Goal: Task Accomplishment & Management: Manage account settings

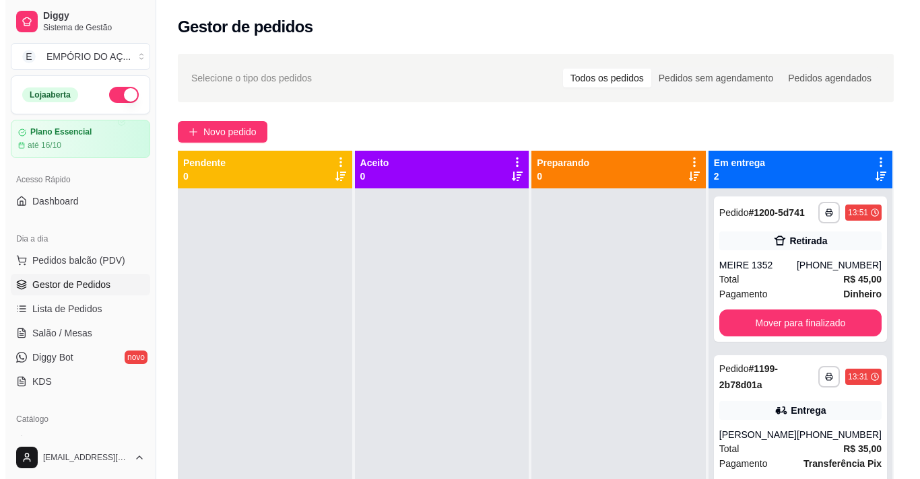
scroll to position [38, 0]
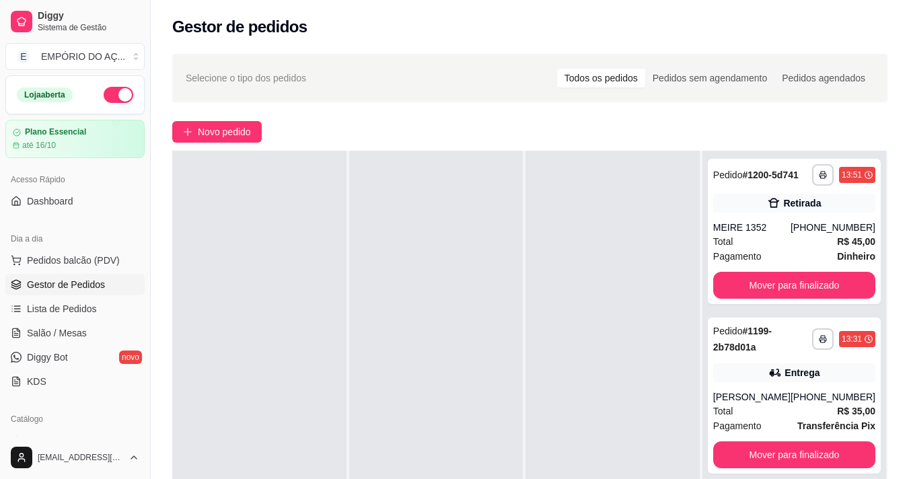
click at [166, 116] on div "**********" at bounding box center [530, 346] width 759 height 600
click at [206, 132] on span "Novo pedido" at bounding box center [224, 132] width 53 height 15
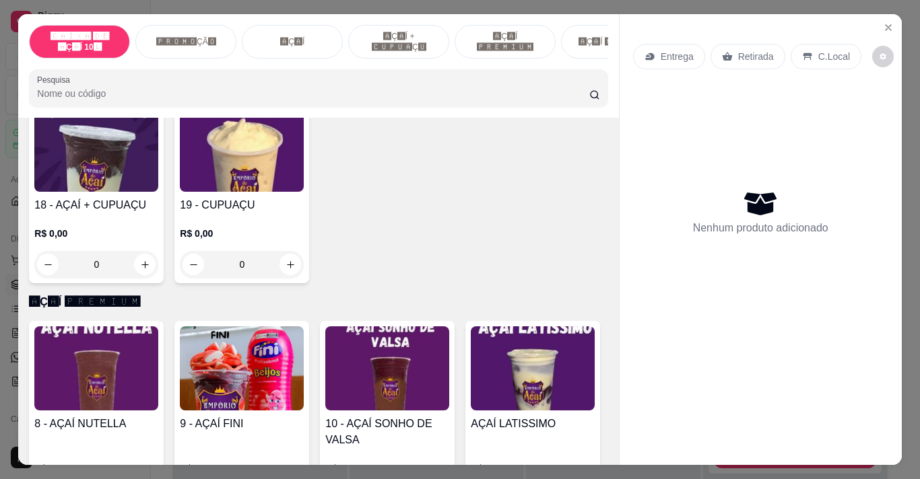
scroll to position [1481, 0]
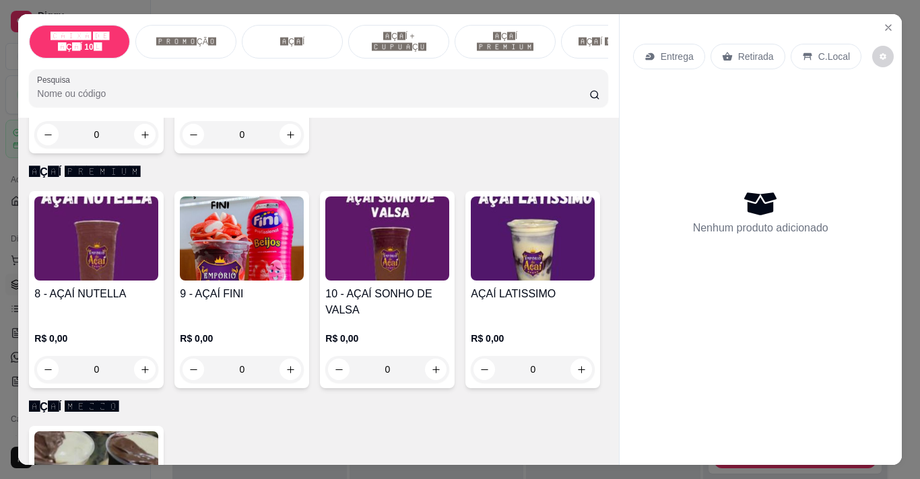
click at [286, 148] on div "0" at bounding box center [242, 134] width 124 height 27
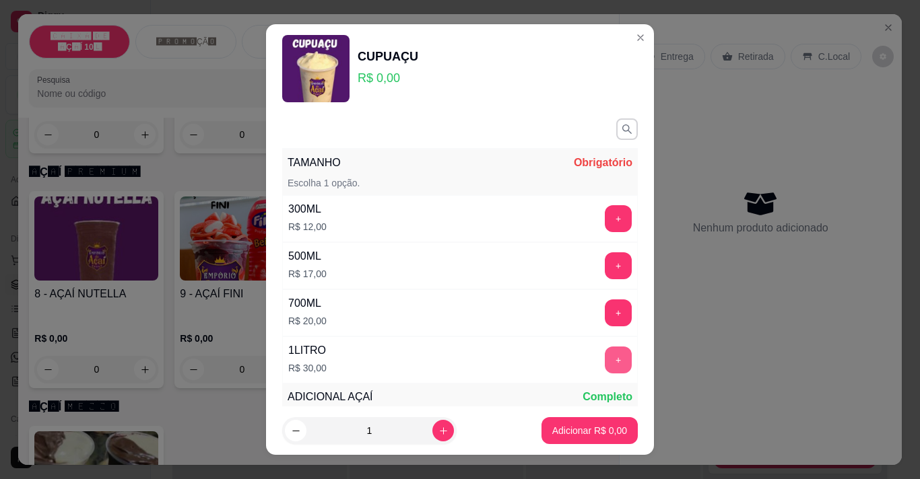
click at [604, 363] on button "+" at bounding box center [617, 360] width 27 height 27
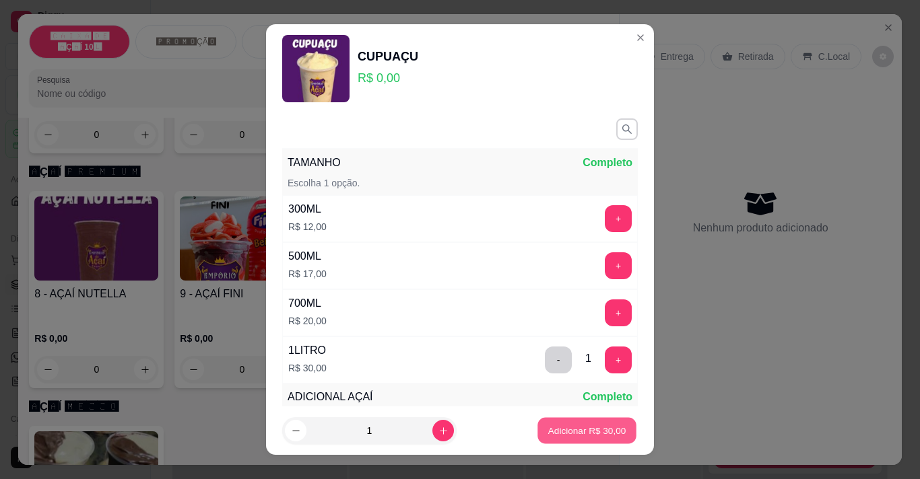
click at [599, 425] on p "Adicionar R$ 30,00" at bounding box center [587, 431] width 78 height 13
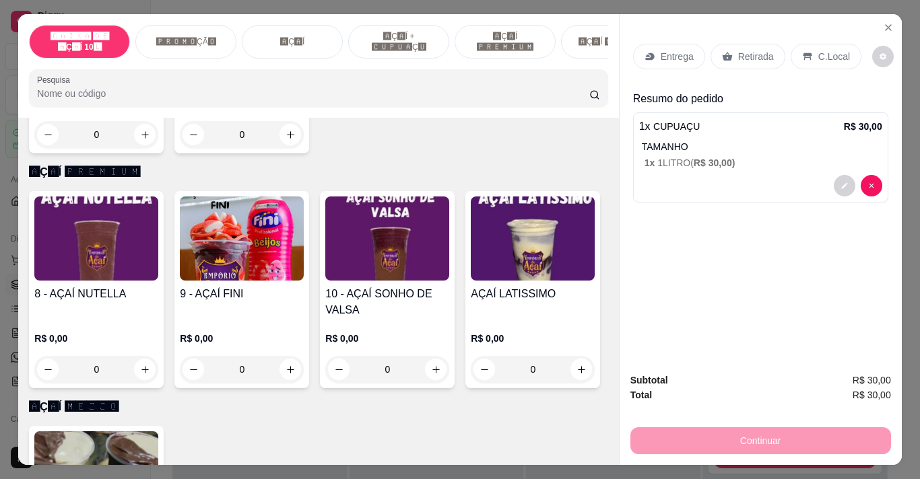
click at [664, 55] on p "Entrega" at bounding box center [676, 56] width 33 height 13
click at [670, 50] on p "Entrega" at bounding box center [676, 56] width 33 height 13
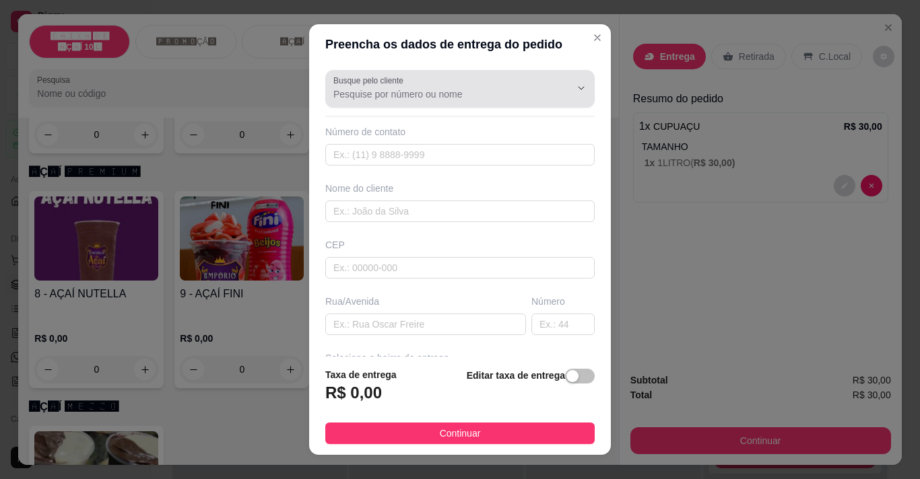
click at [448, 86] on div at bounding box center [459, 88] width 253 height 27
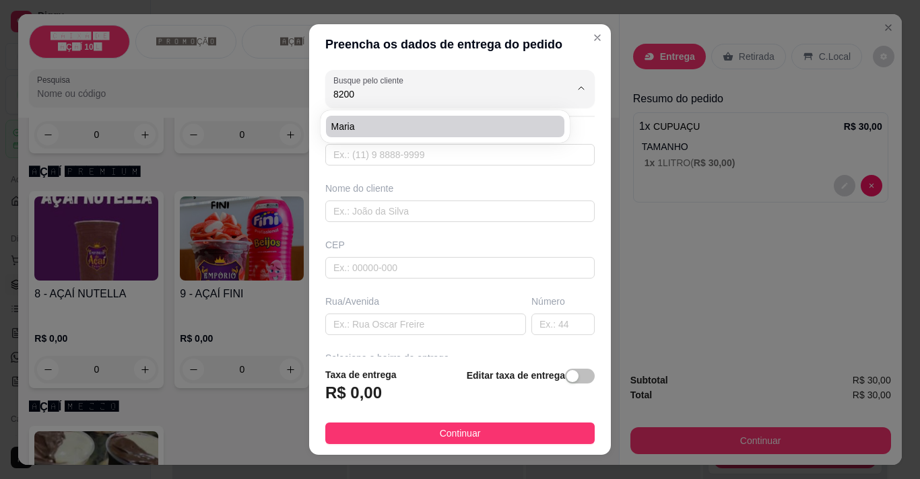
click at [429, 123] on span "maria" at bounding box center [438, 126] width 214 height 13
type input "maria"
type input "3899008200"
type input "maria"
type input "1"
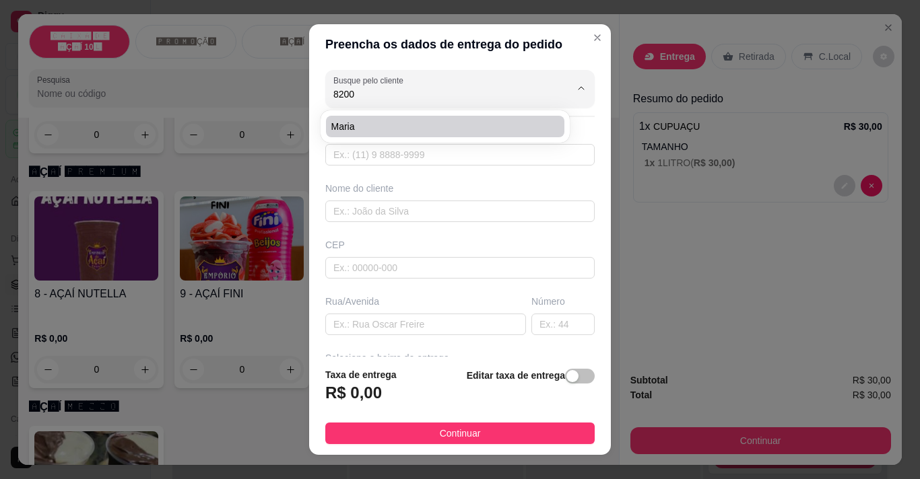
type input "270"
type input "VZP"
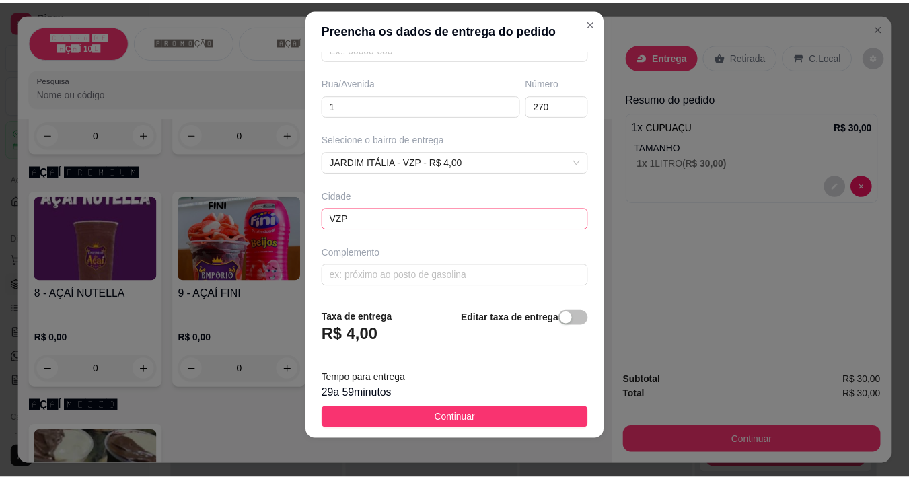
scroll to position [19, 0]
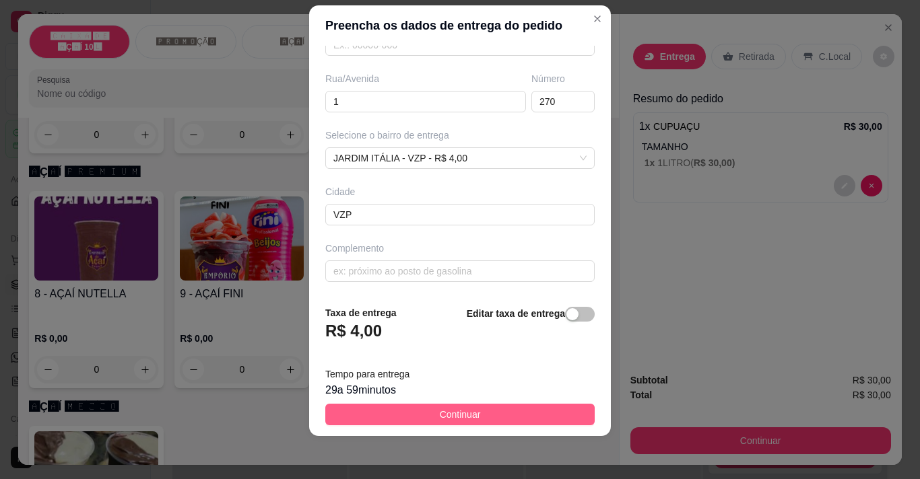
type input "maria"
click at [482, 411] on button "Continuar" at bounding box center [459, 415] width 269 height 22
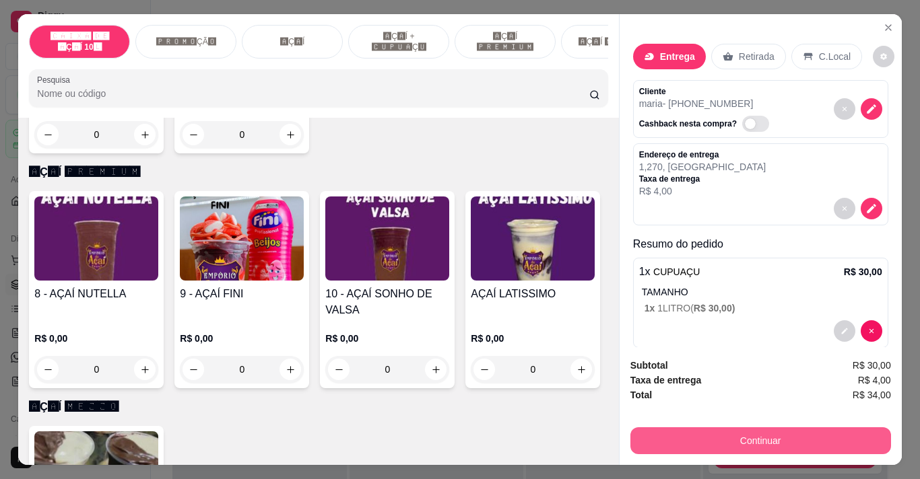
click at [678, 427] on button "Continuar" at bounding box center [760, 440] width 261 height 27
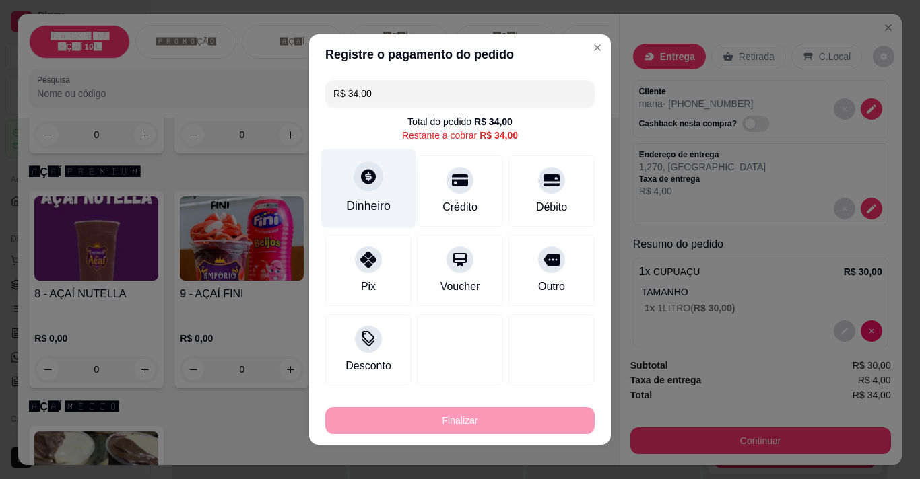
click at [367, 204] on div "Dinheiro" at bounding box center [368, 206] width 44 height 18
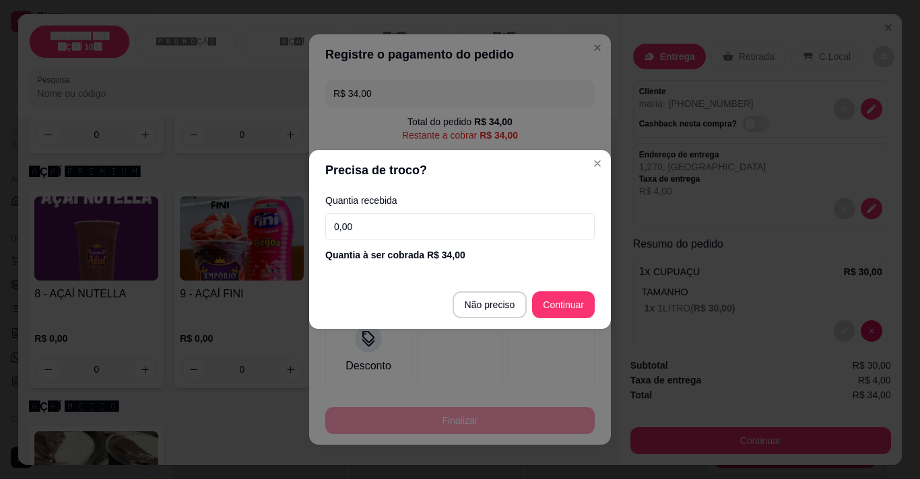
click at [380, 233] on input "0,00" at bounding box center [459, 226] width 269 height 27
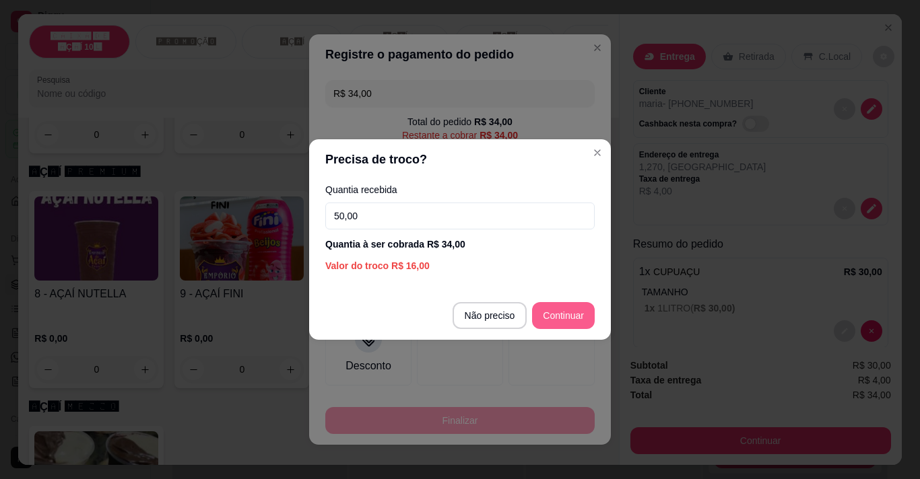
type input "50,00"
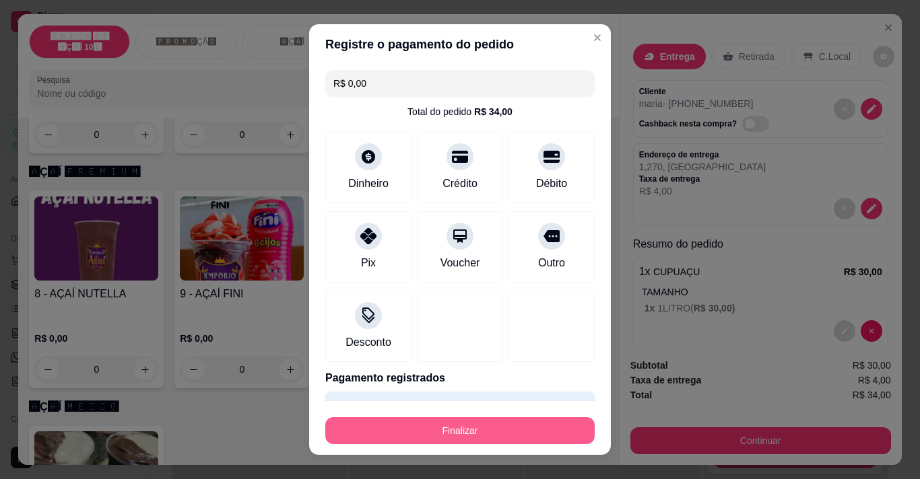
click at [533, 438] on button "Finalizar" at bounding box center [459, 430] width 269 height 27
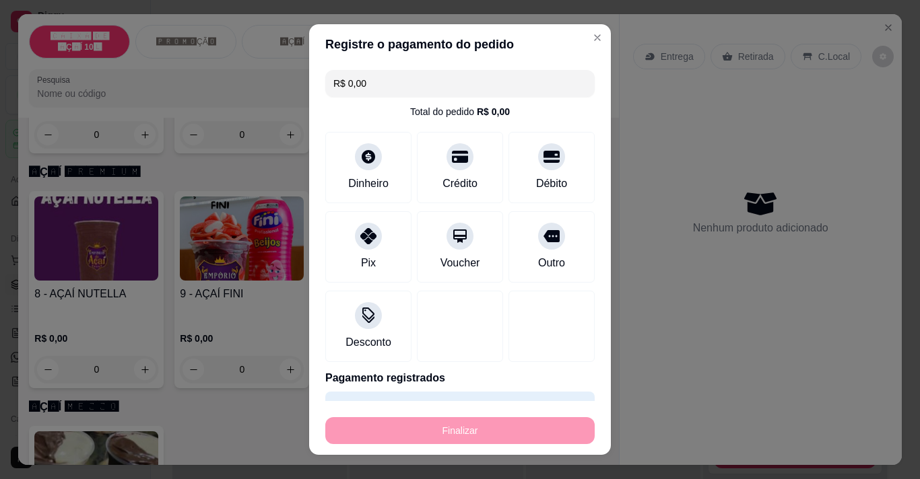
type input "-R$ 34,00"
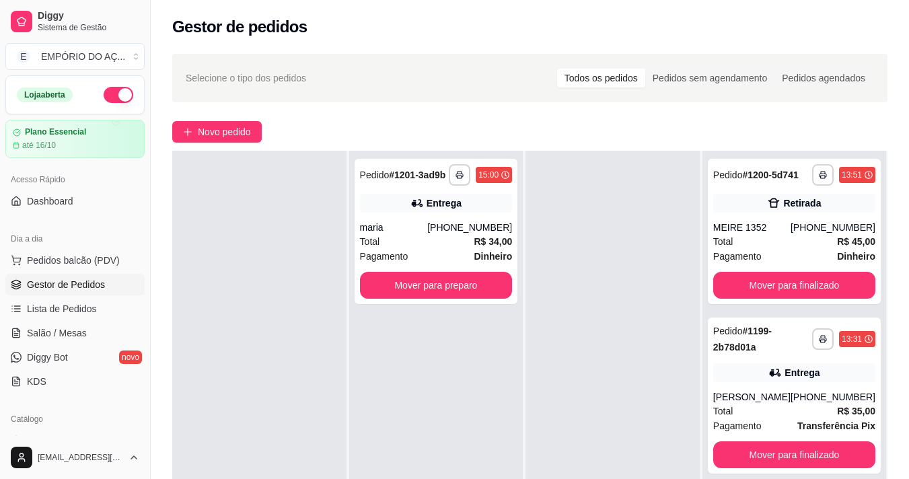
scroll to position [205, 0]
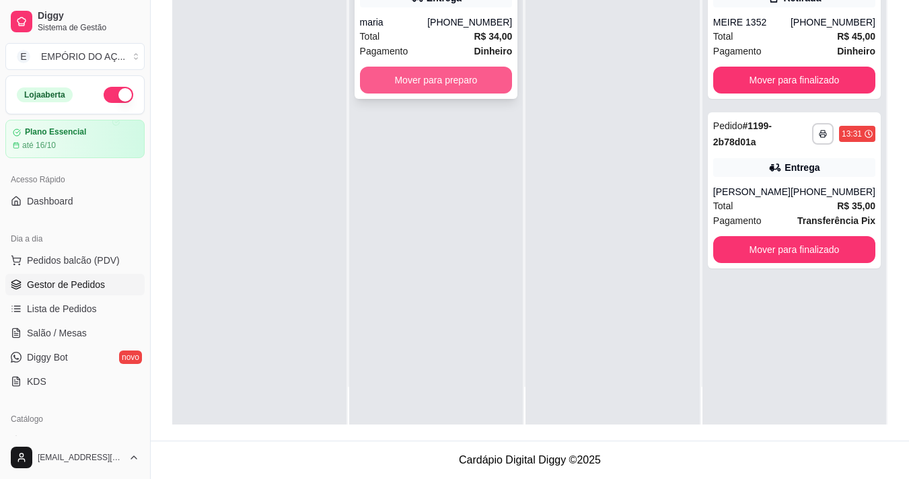
click at [489, 93] on button "Mover para preparo" at bounding box center [436, 80] width 153 height 27
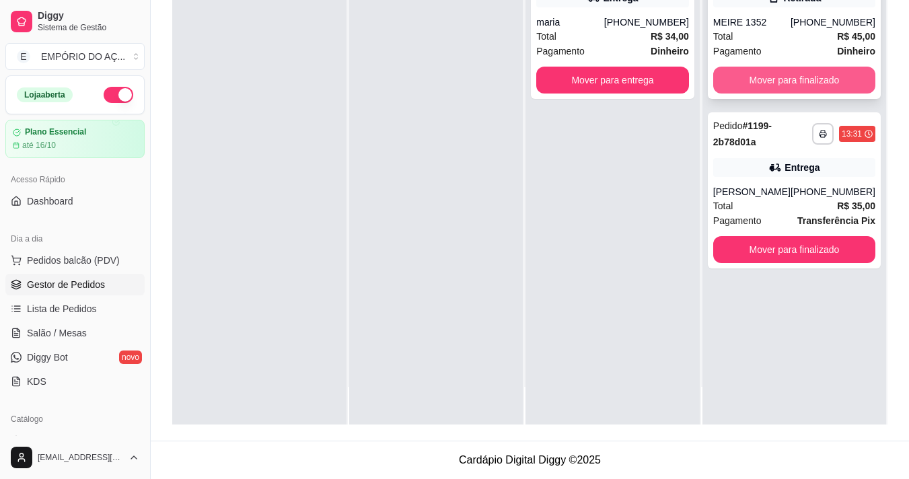
click at [788, 75] on button "Mover para finalizado" at bounding box center [795, 80] width 162 height 27
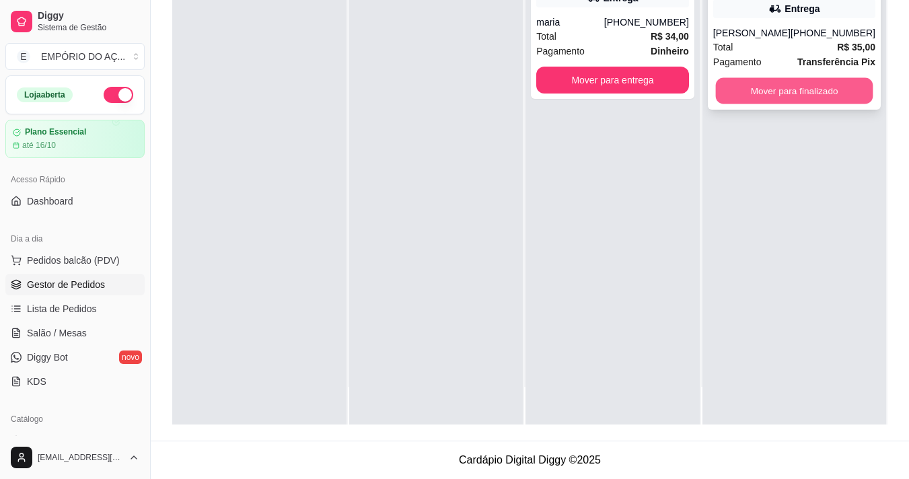
click at [788, 86] on button "Mover para finalizado" at bounding box center [795, 91] width 158 height 26
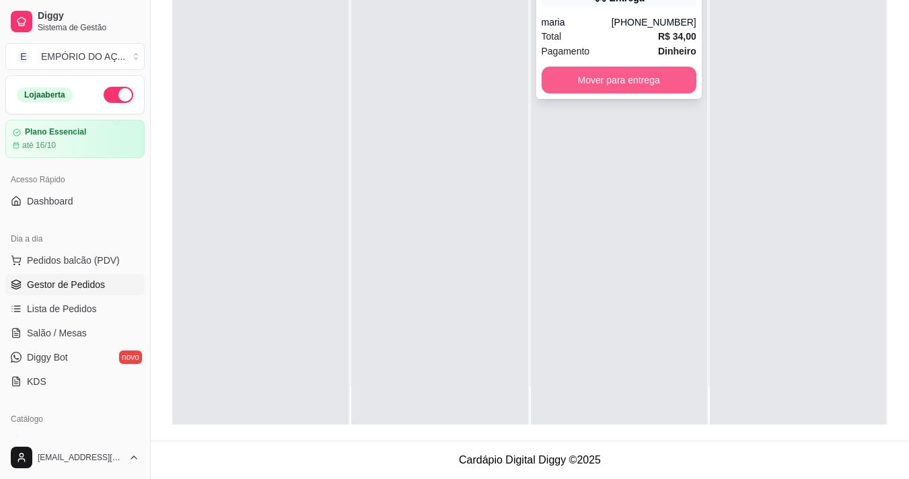
click at [657, 83] on button "Mover para entrega" at bounding box center [619, 80] width 155 height 27
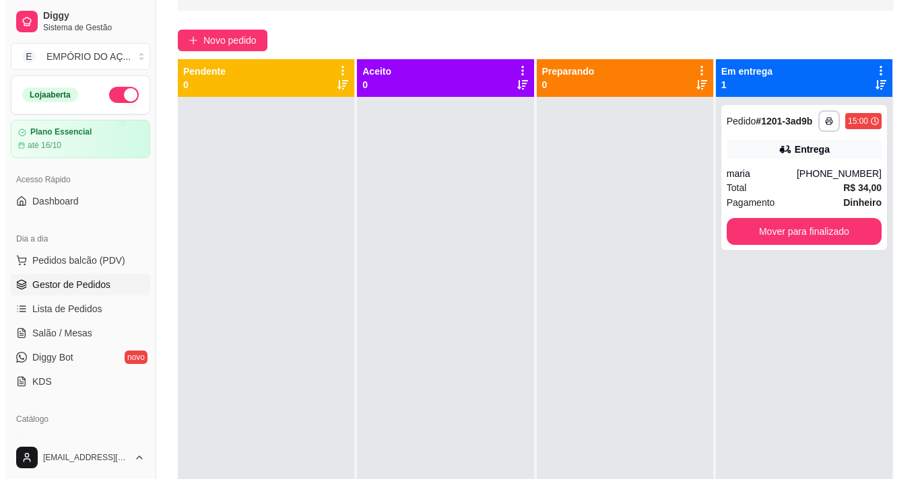
scroll to position [0, 0]
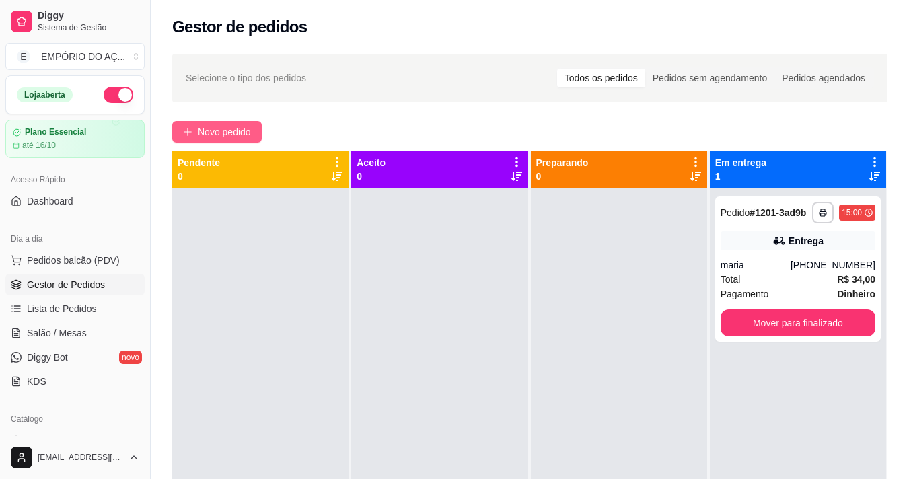
click at [236, 127] on span "Novo pedido" at bounding box center [224, 132] width 53 height 15
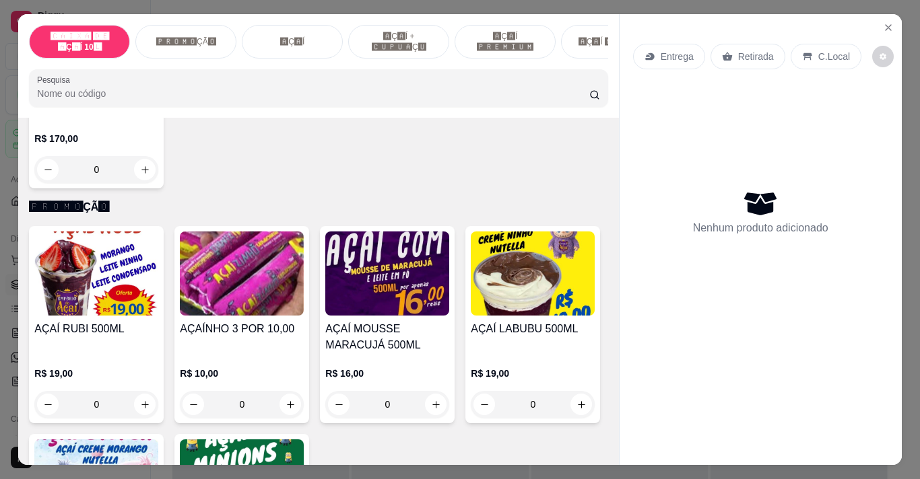
scroll to position [202, 0]
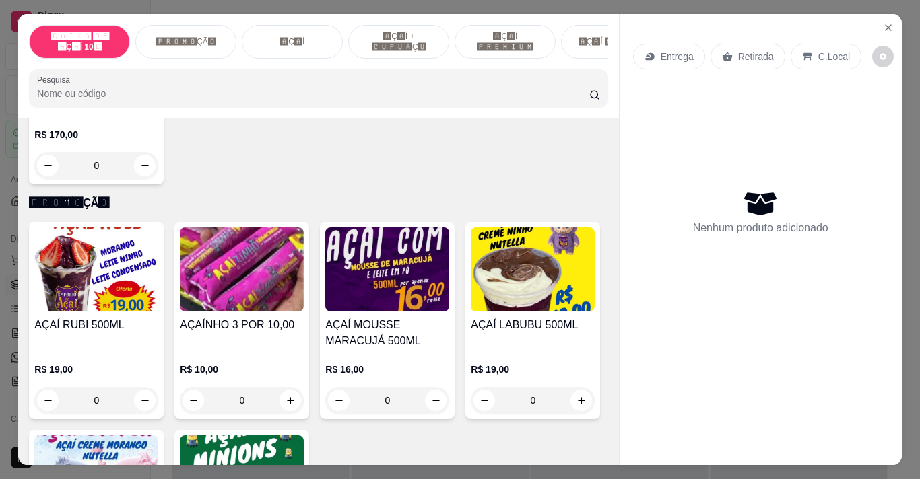
click at [434, 407] on div "0" at bounding box center [387, 400] width 124 height 27
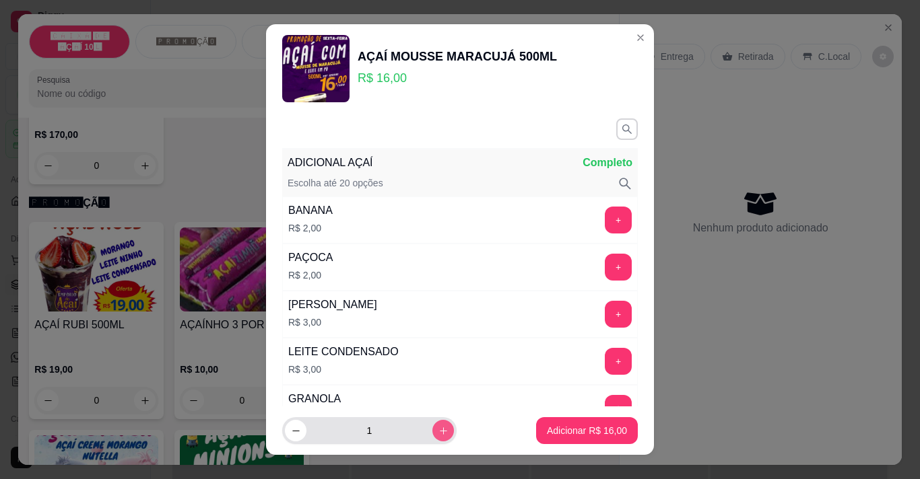
click at [438, 434] on icon "increase-product-quantity" at bounding box center [443, 431] width 10 height 10
type input "2"
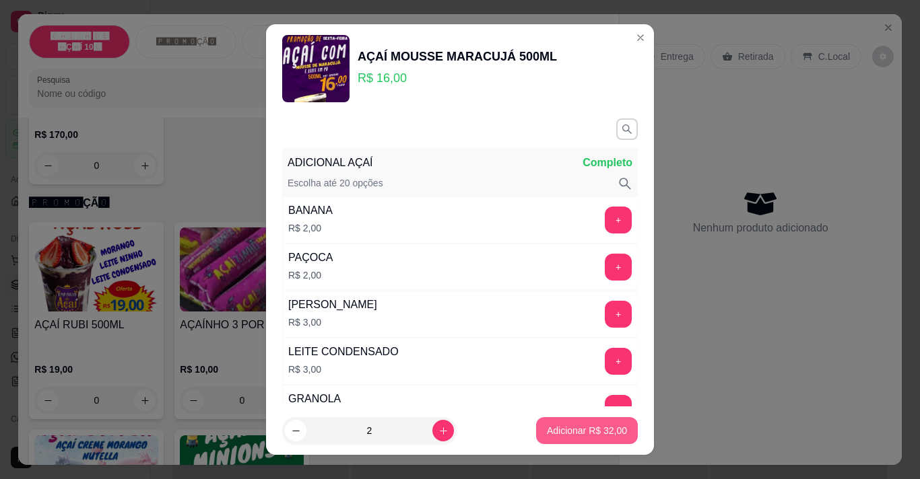
click at [584, 437] on p "Adicionar R$ 32,00" at bounding box center [587, 430] width 80 height 13
type input "2"
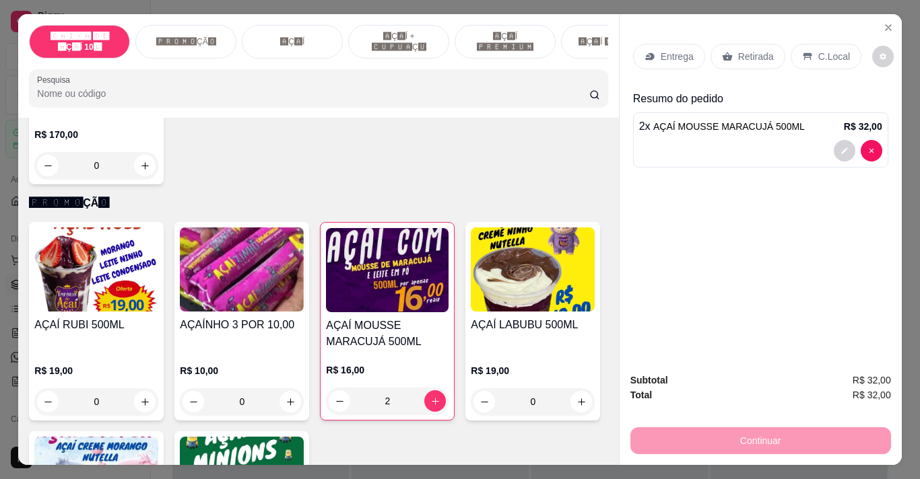
click at [660, 50] on p "Entrega" at bounding box center [676, 56] width 33 height 13
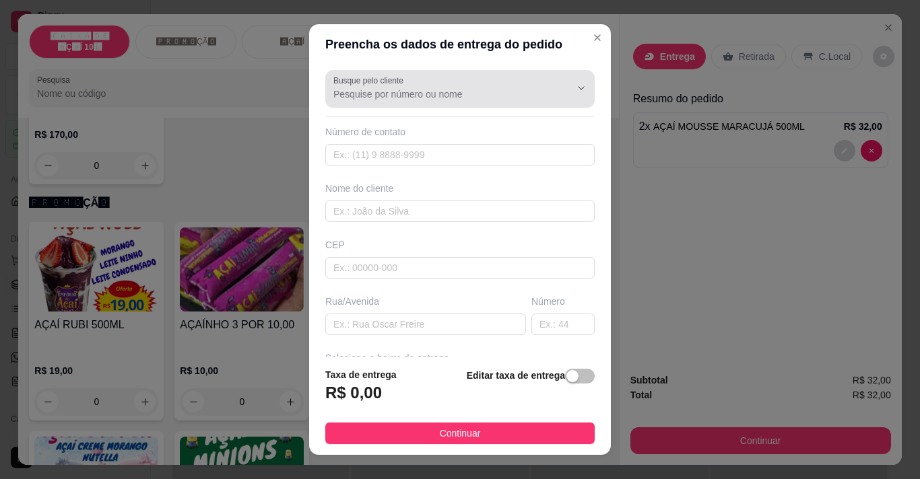
click at [499, 90] on input "Busque pelo cliente" at bounding box center [440, 94] width 215 height 13
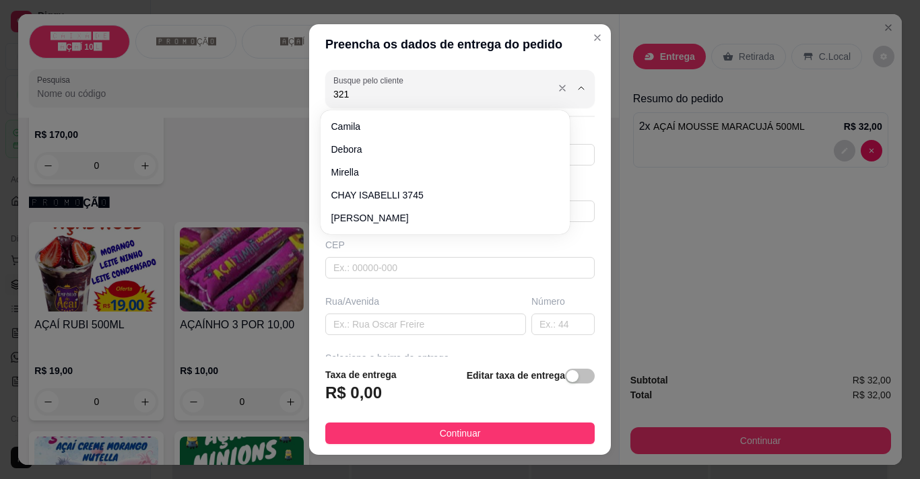
type input "3211"
click at [441, 172] on div "Busque pelo cliente 3211 Número de contato Nome do cliente CEP Rua/[GEOGRAPHIC_…" at bounding box center [460, 211] width 302 height 293
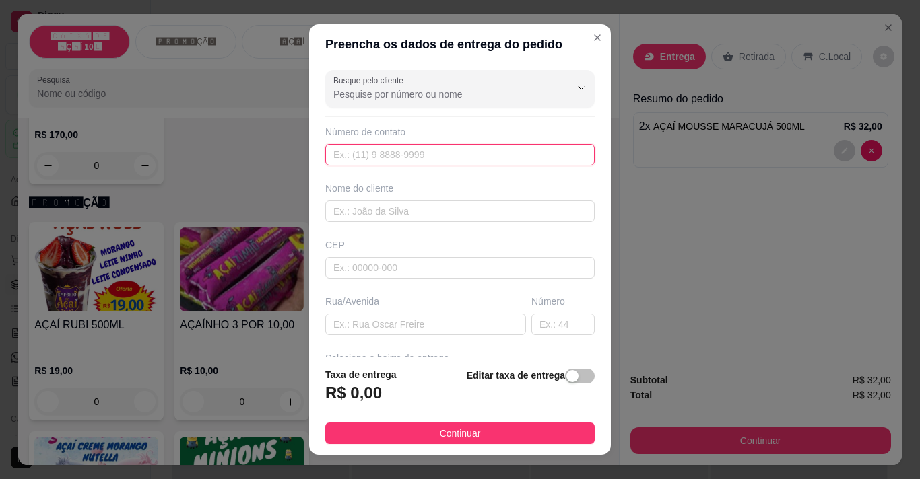
click at [423, 153] on input "text" at bounding box center [459, 155] width 269 height 22
type input "[PHONE_NUMBER]"
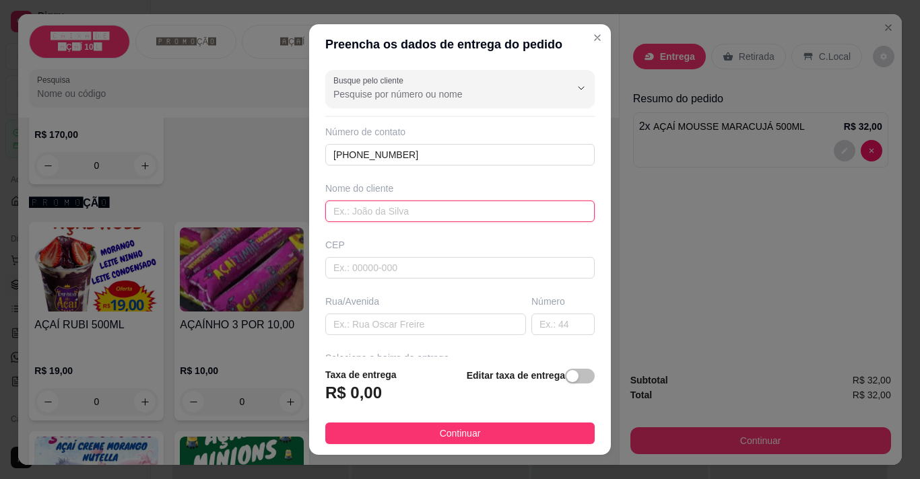
click at [438, 201] on input "text" at bounding box center [459, 212] width 269 height 22
type input "ana"
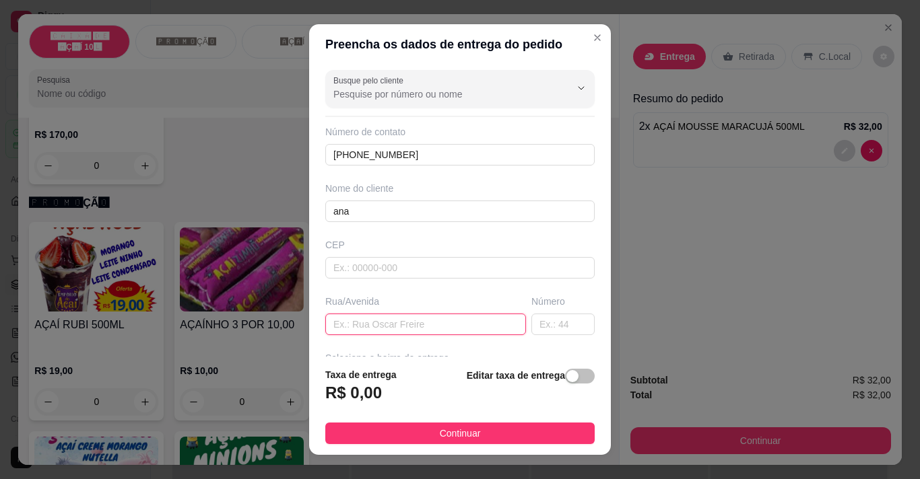
click at [404, 315] on input "text" at bounding box center [425, 325] width 201 height 22
type input "d"
type input "[PERSON_NAME]"
click at [541, 327] on input "text" at bounding box center [562, 325] width 63 height 22
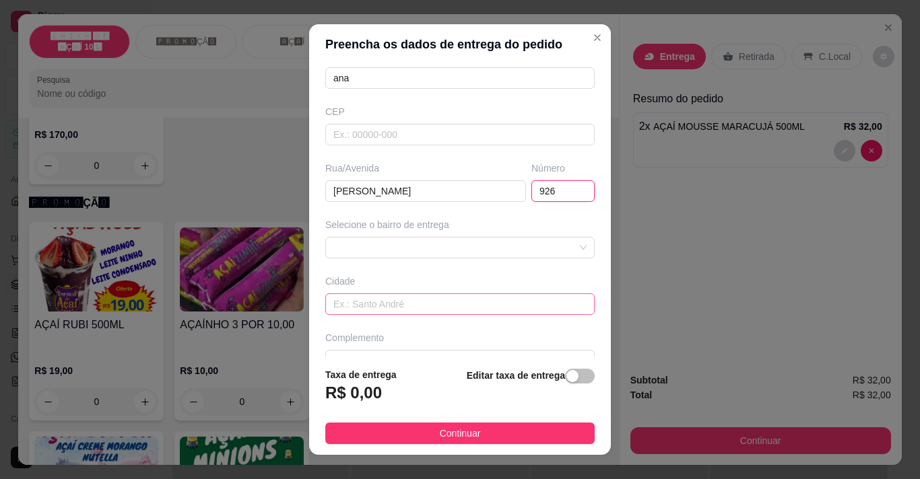
scroll to position [135, 0]
click at [496, 254] on span at bounding box center [459, 246] width 253 height 20
type input "926"
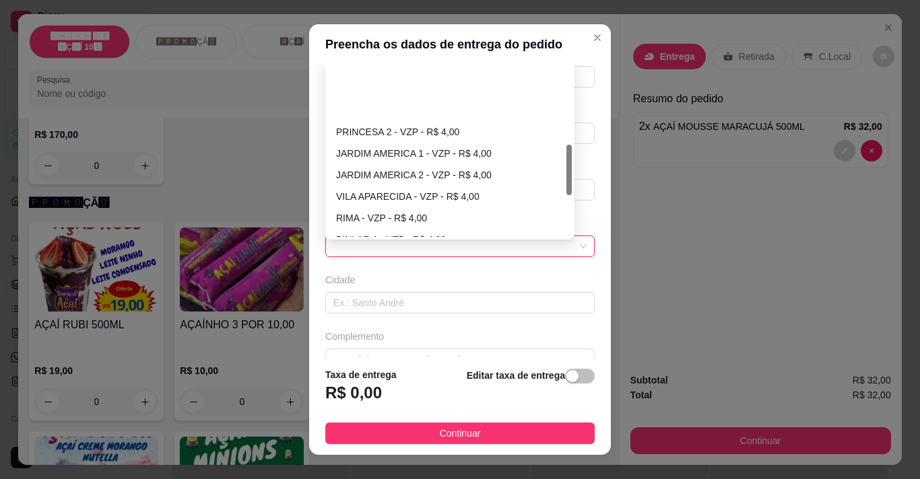
scroll to position [337, 0]
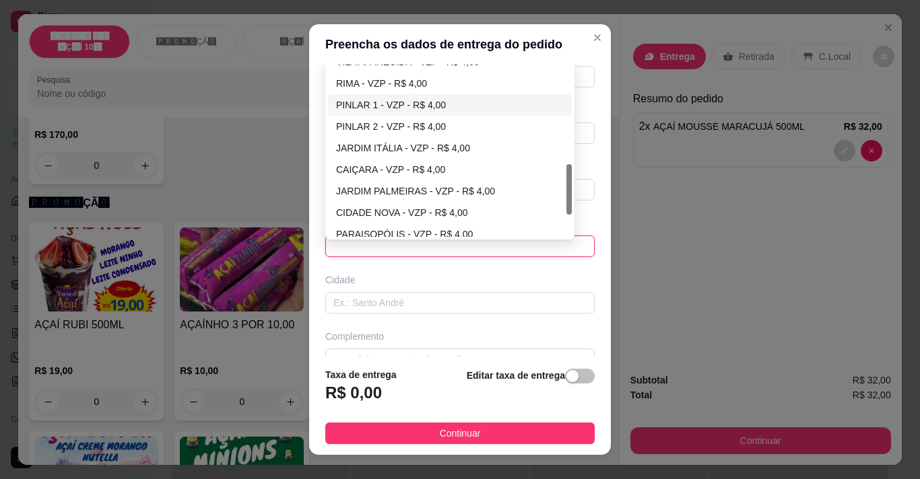
click at [399, 94] on div "PINLAR 1 - VZP - R$ 4,00" at bounding box center [450, 105] width 244 height 22
type input "VZP"
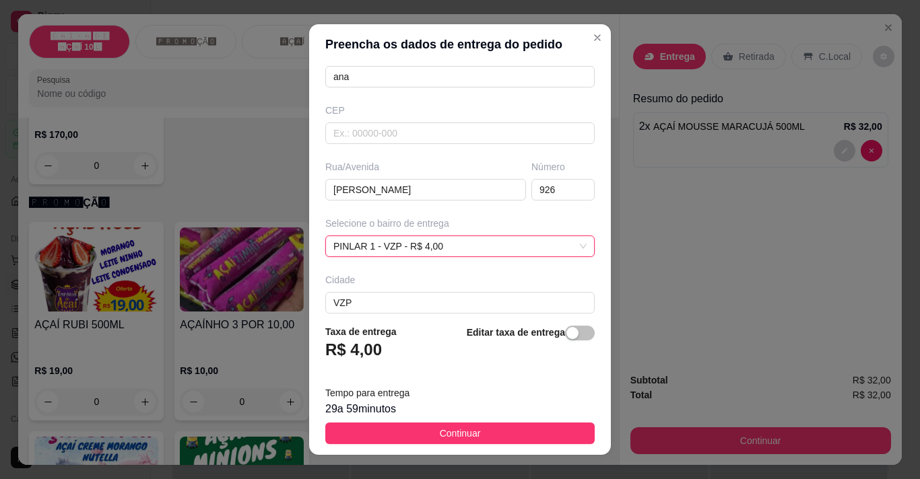
drag, startPoint x: 483, startPoint y: 431, endPoint x: 608, endPoint y: 405, distance: 127.3
click at [484, 431] on button "Continuar" at bounding box center [459, 434] width 269 height 22
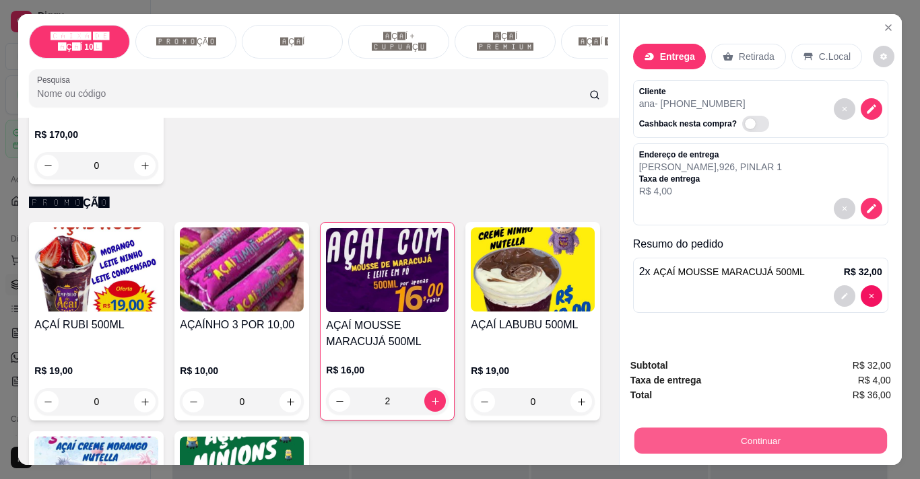
click at [685, 440] on button "Continuar" at bounding box center [759, 440] width 252 height 26
click at [774, 431] on button "Continuar" at bounding box center [759, 440] width 252 height 26
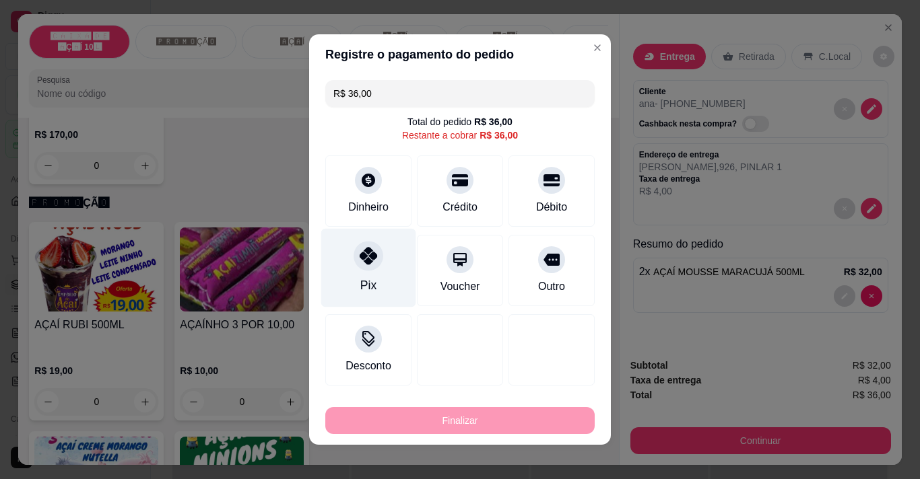
click at [370, 282] on div "Pix" at bounding box center [368, 268] width 95 height 79
type input "R$ 0,00"
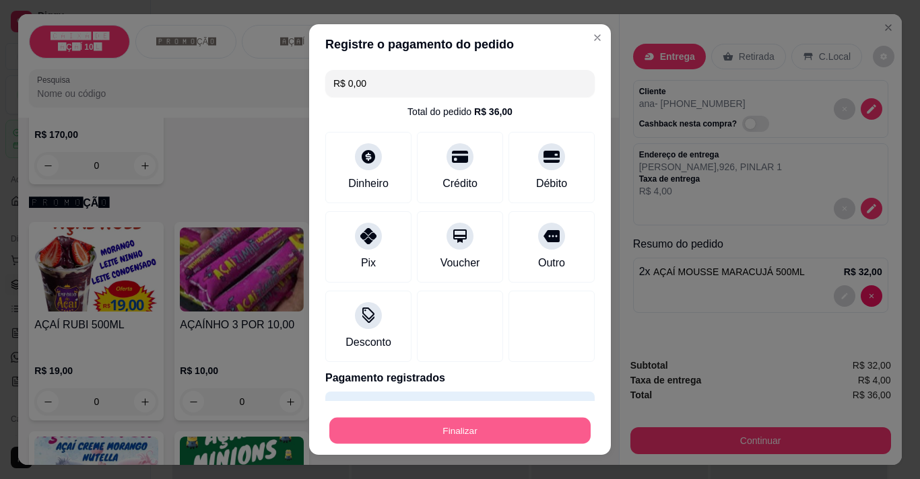
click at [431, 432] on button "Finalizar" at bounding box center [459, 431] width 261 height 26
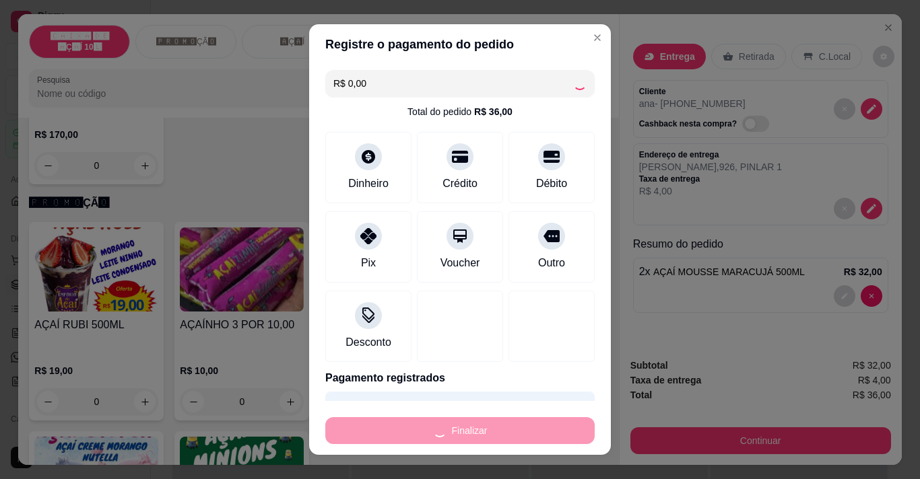
type input "0"
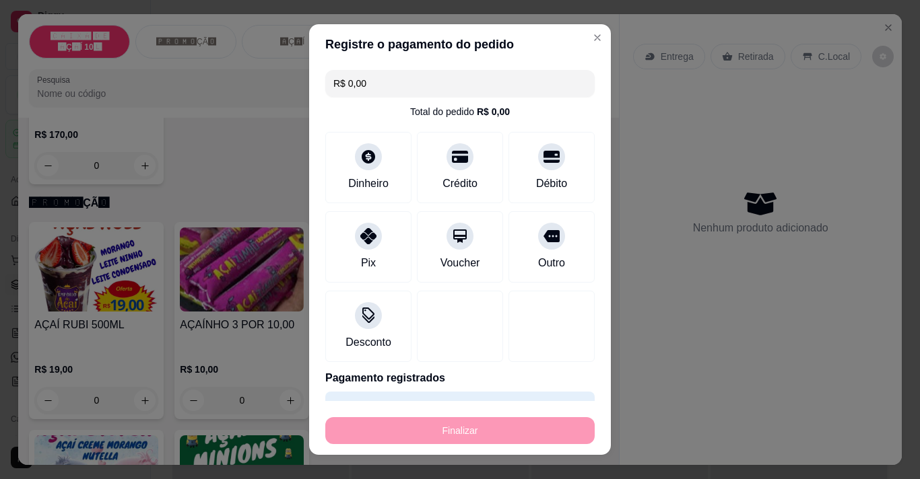
type input "-R$ 36,00"
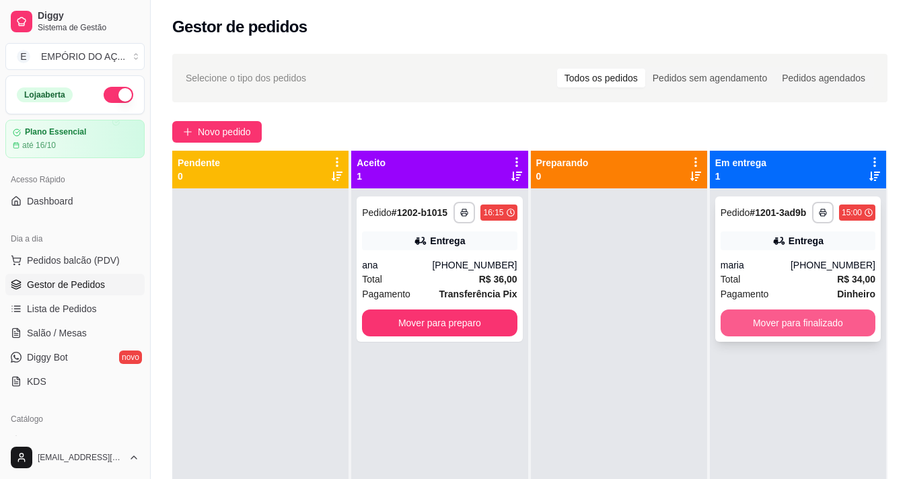
click at [771, 331] on button "Mover para finalizado" at bounding box center [798, 323] width 155 height 27
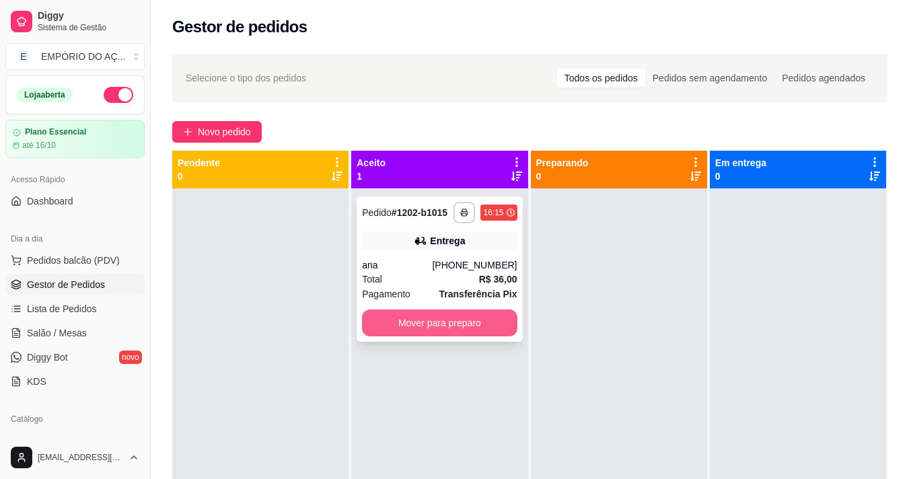
click at [481, 333] on button "Mover para preparo" at bounding box center [439, 323] width 155 height 27
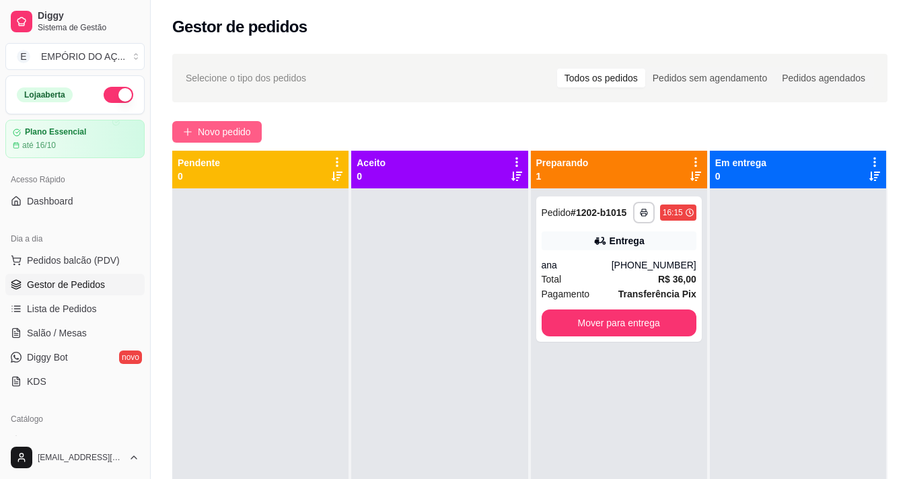
click at [223, 139] on span "Novo pedido" at bounding box center [224, 132] width 53 height 15
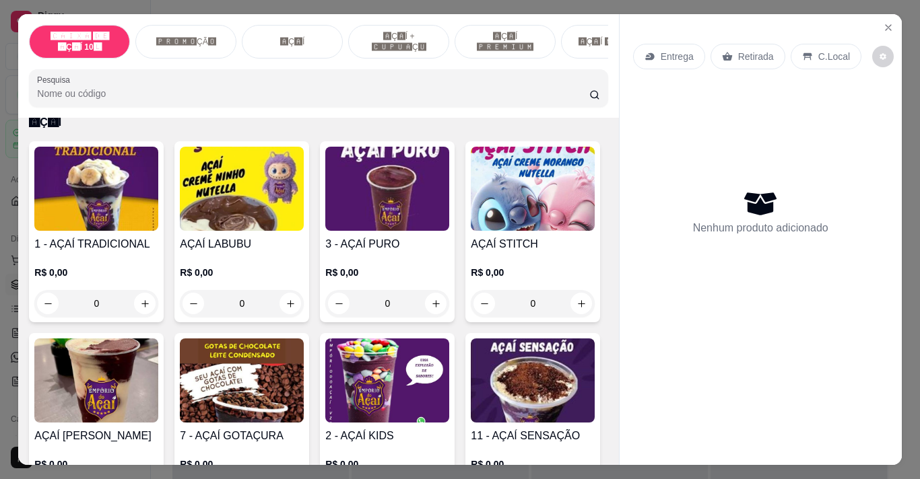
scroll to position [740, 0]
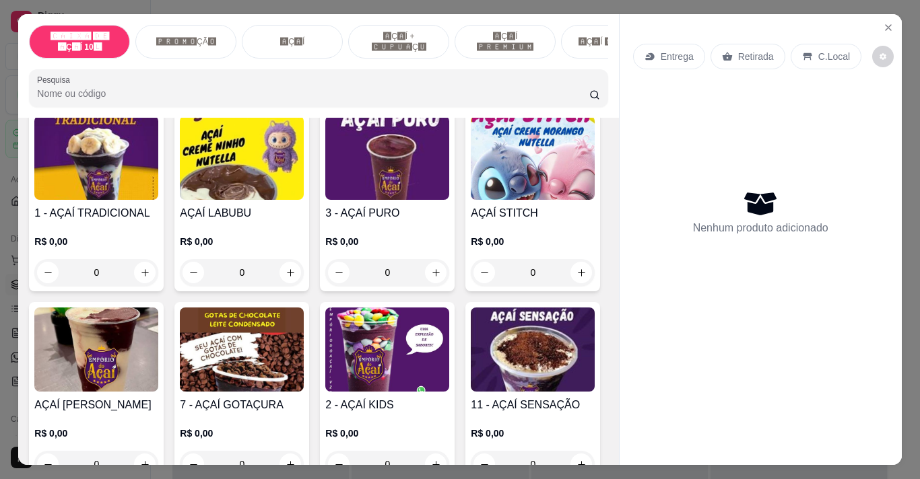
click at [433, 270] on div "0" at bounding box center [387, 272] width 124 height 27
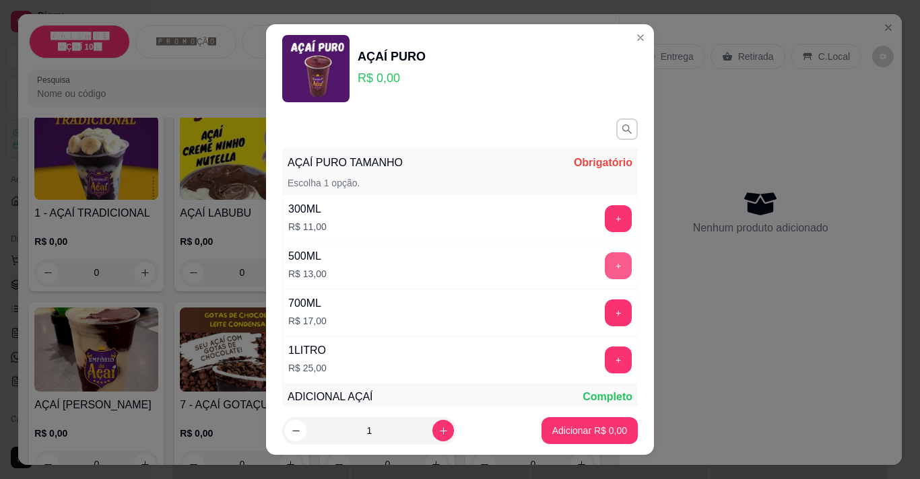
click at [604, 267] on button "+" at bounding box center [617, 265] width 27 height 27
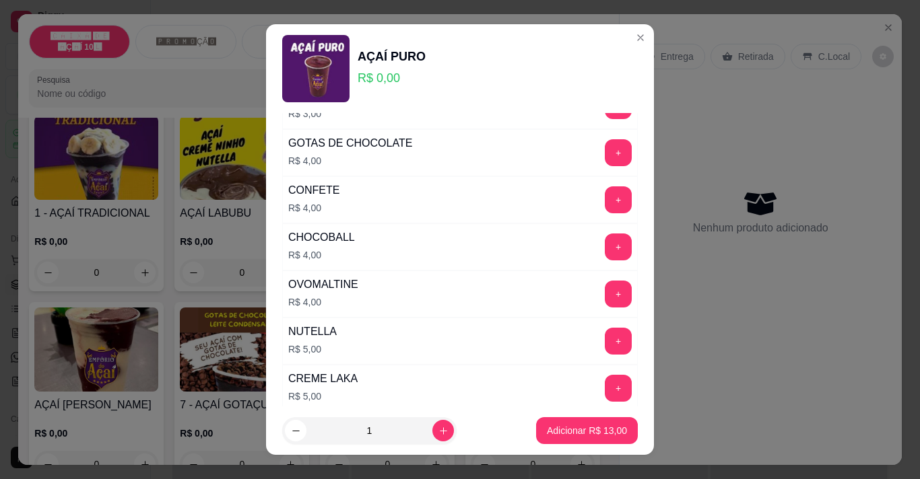
scroll to position [673, 0]
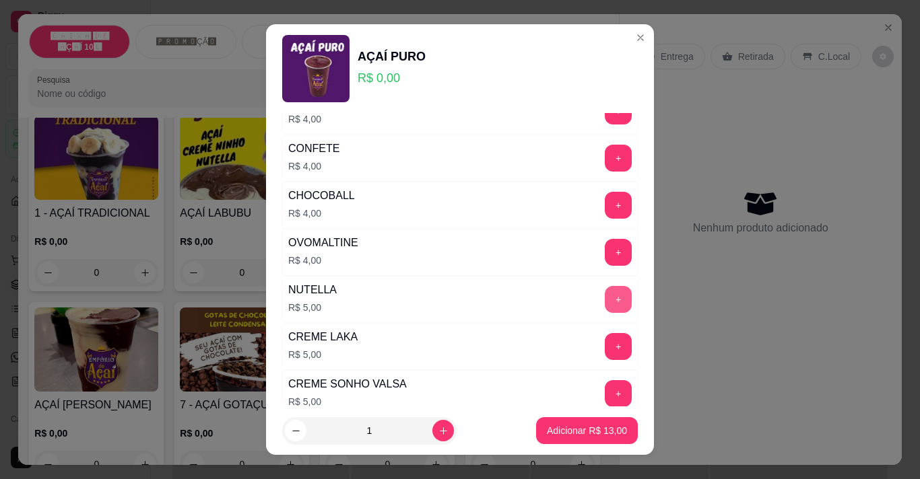
click at [604, 299] on button "+" at bounding box center [617, 299] width 27 height 27
click at [598, 425] on p "Adicionar R$ 18,00" at bounding box center [587, 430] width 80 height 13
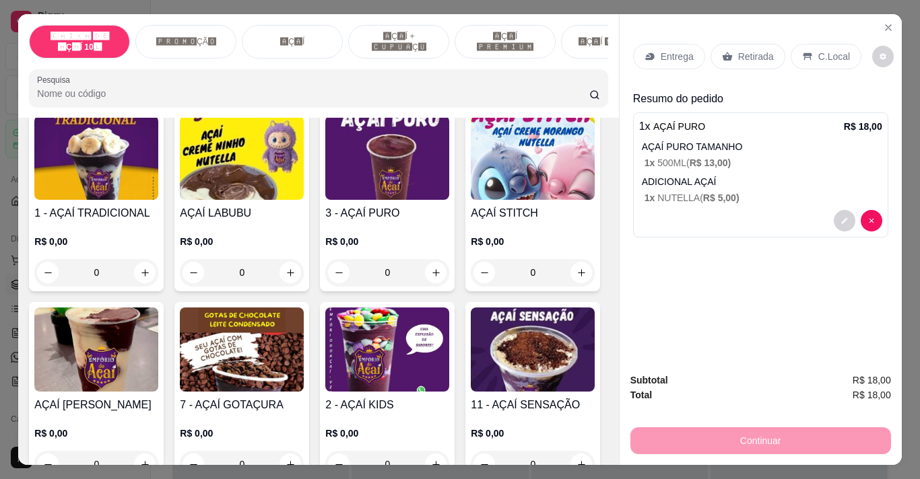
click at [666, 51] on p "Entrega" at bounding box center [676, 56] width 33 height 13
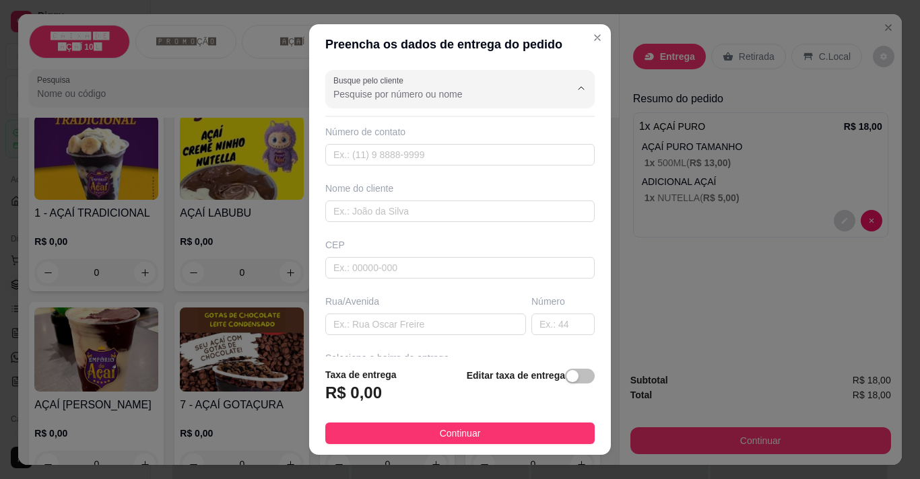
click at [488, 91] on input "Busque pelo cliente" at bounding box center [440, 94] width 215 height 13
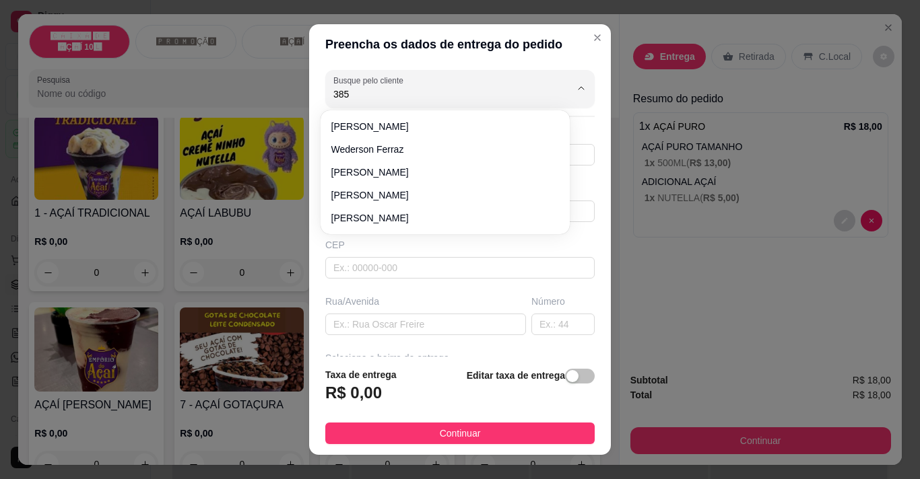
type input "3855"
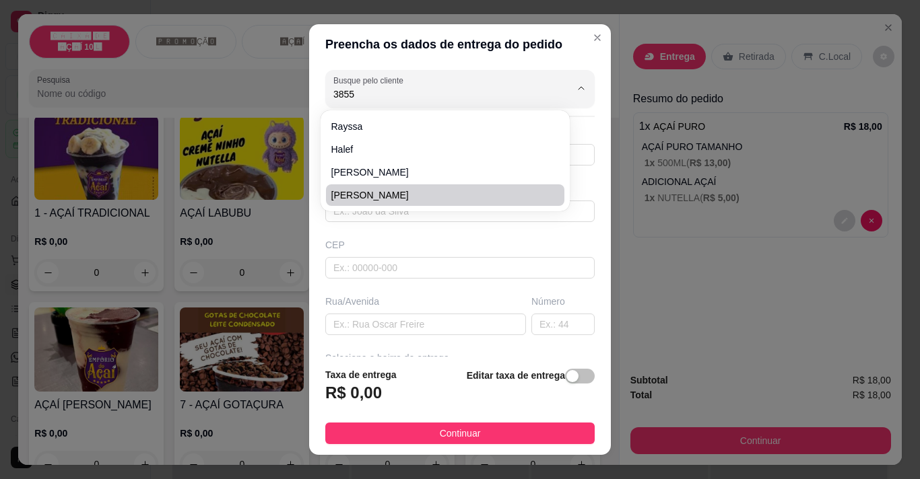
click at [374, 306] on div "Rua/Avenida" at bounding box center [425, 301] width 201 height 13
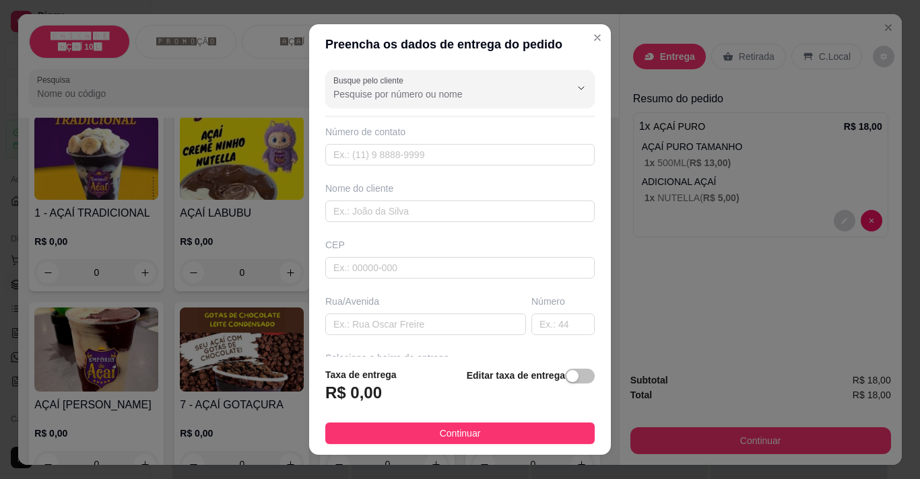
scroll to position [67, 0]
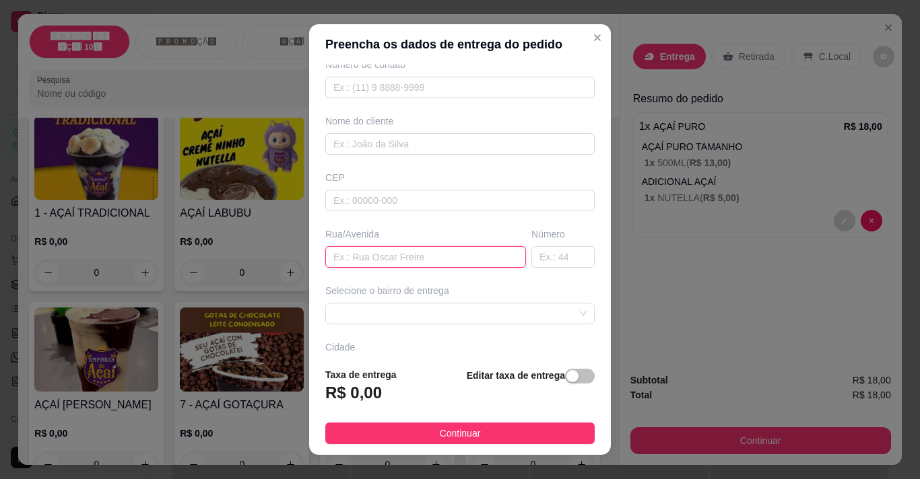
click at [390, 264] on input "text" at bounding box center [425, 257] width 201 height 22
click at [553, 254] on input "text" at bounding box center [562, 257] width 63 height 22
click at [381, 260] on input "15 de novenbro" at bounding box center [425, 257] width 201 height 22
type input "15 de novembro"
click at [534, 255] on input "text" at bounding box center [562, 257] width 63 height 22
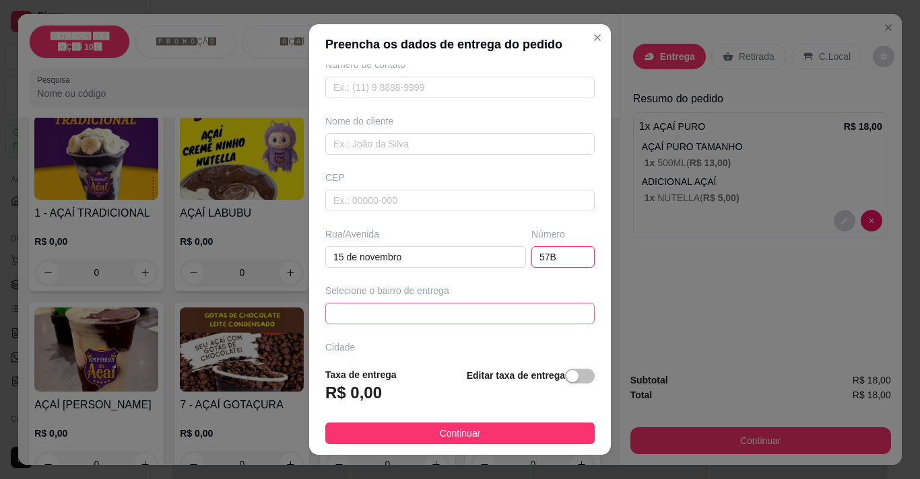
click at [499, 311] on span at bounding box center [459, 314] width 253 height 20
type input "57B"
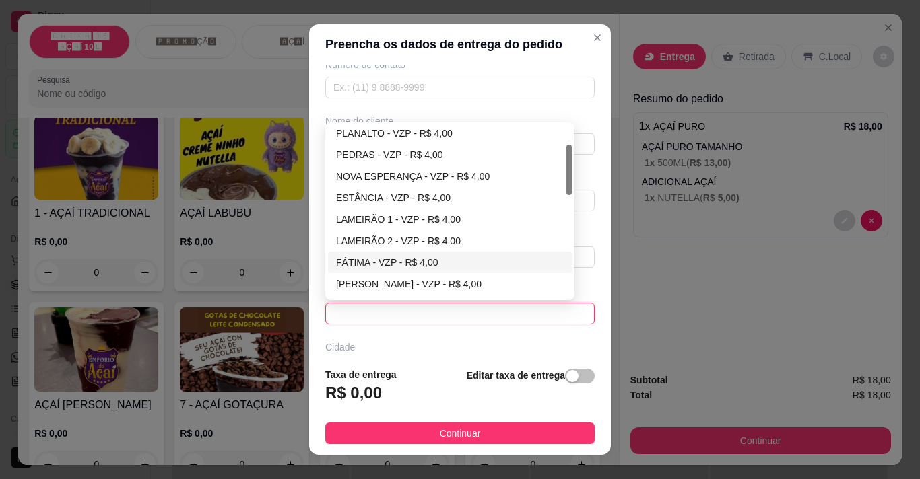
click at [391, 257] on div "FÁTIMA - VZP - R$ 4,00" at bounding box center [450, 262] width 228 height 15
type input "VZP"
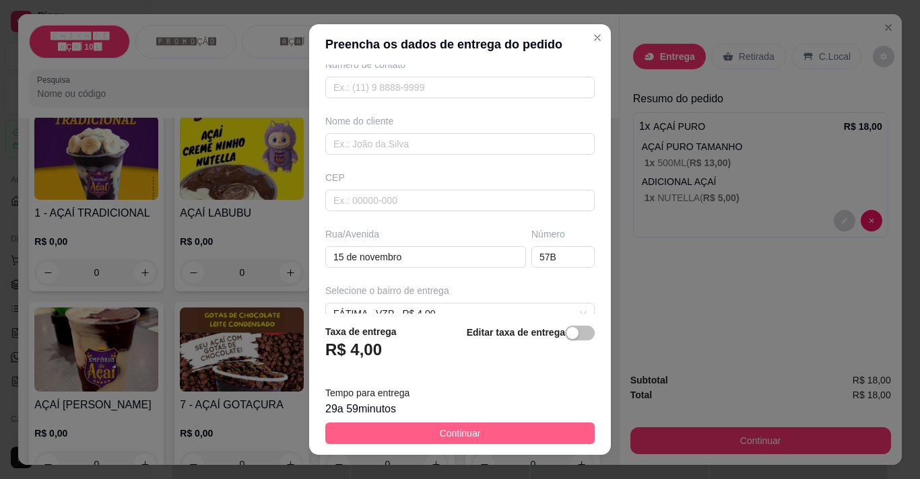
click at [501, 427] on button "Continuar" at bounding box center [459, 434] width 269 height 22
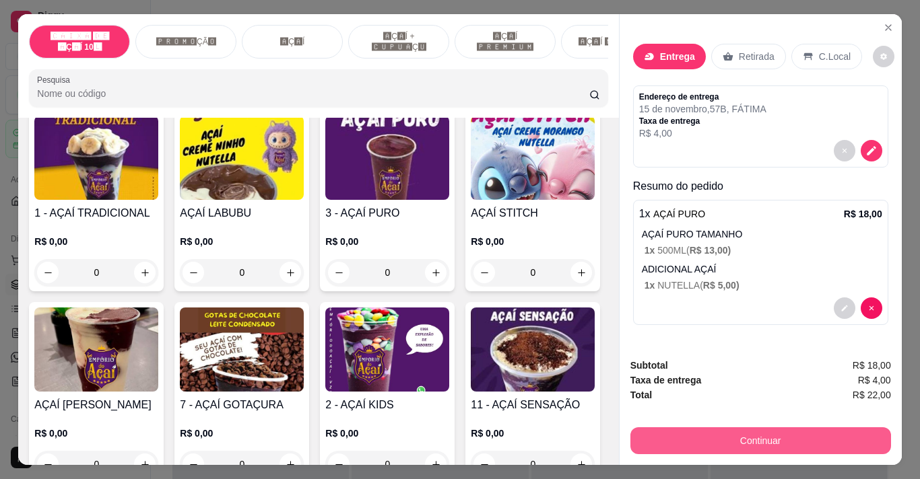
click at [706, 429] on button "Continuar" at bounding box center [760, 440] width 261 height 27
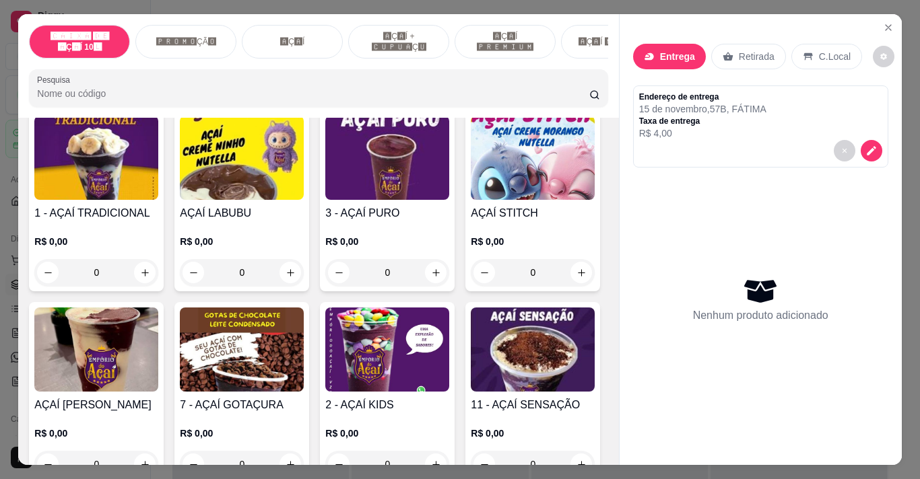
click at [291, 280] on div "0" at bounding box center [242, 272] width 124 height 27
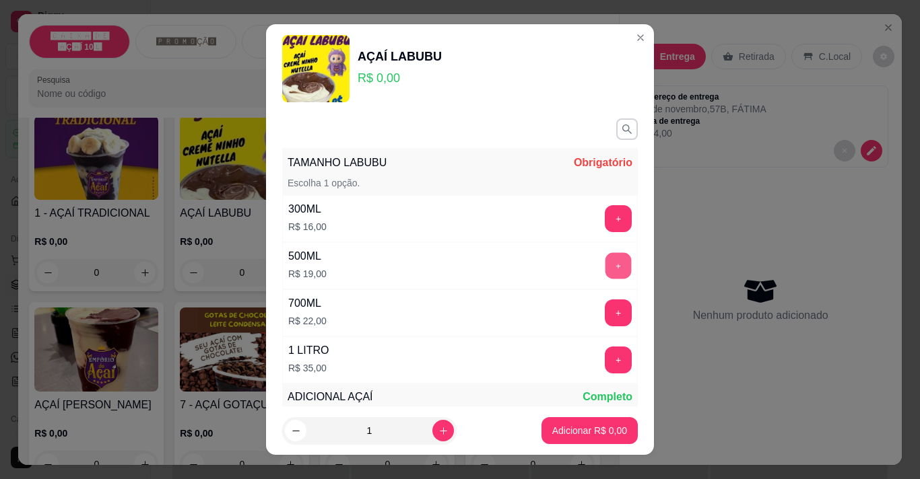
click at [605, 262] on button "+" at bounding box center [618, 265] width 26 height 26
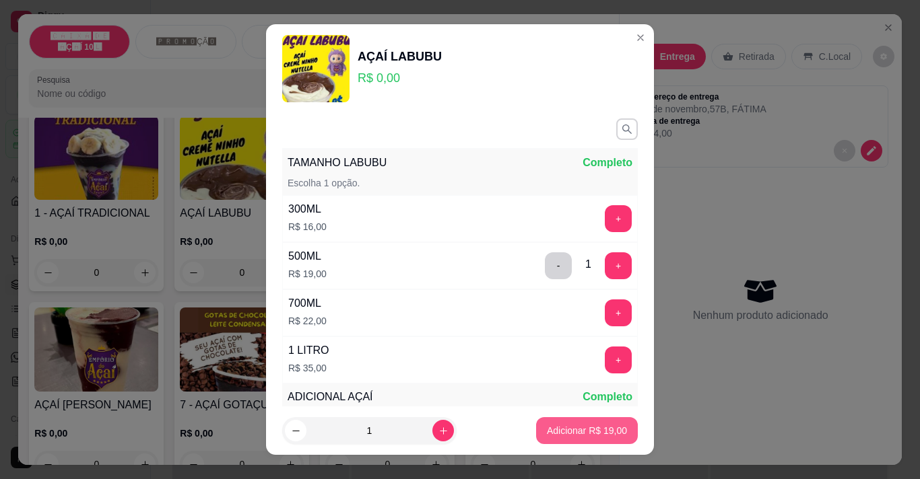
click at [598, 429] on p "Adicionar R$ 19,00" at bounding box center [587, 430] width 80 height 13
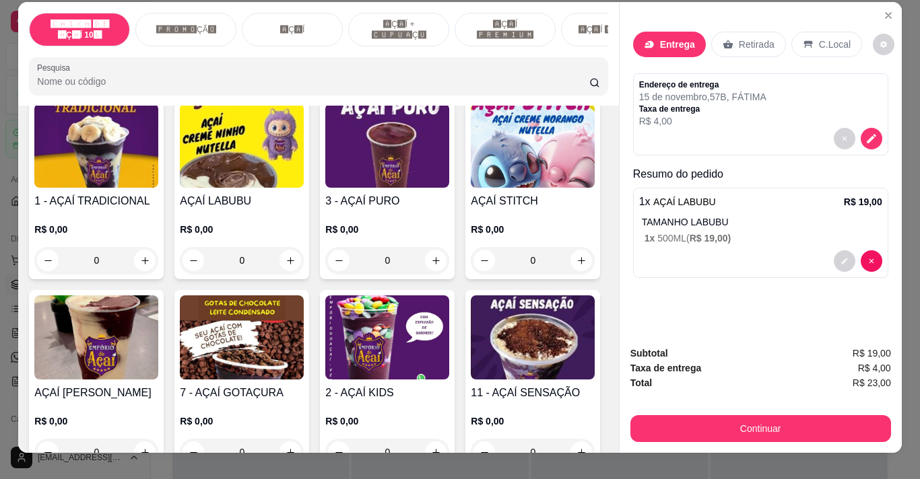
scroll to position [0, 0]
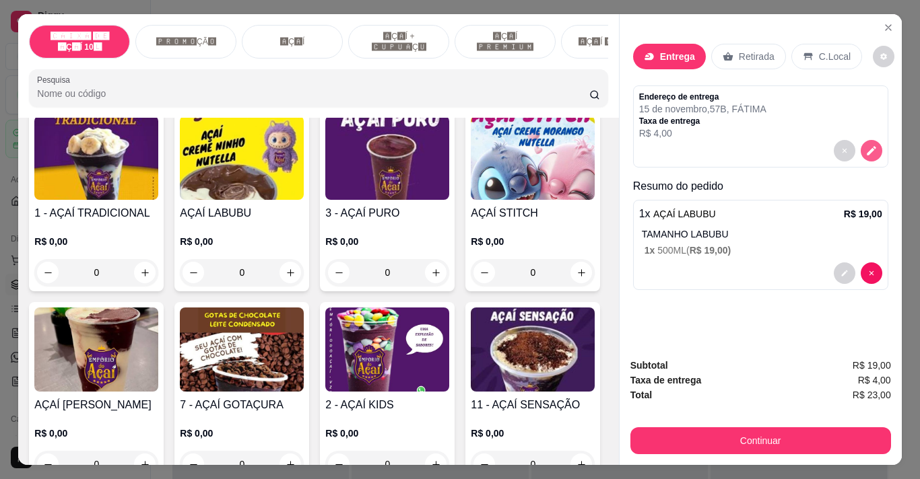
click at [869, 147] on icon "decrease-product-quantity" at bounding box center [870, 151] width 9 height 9
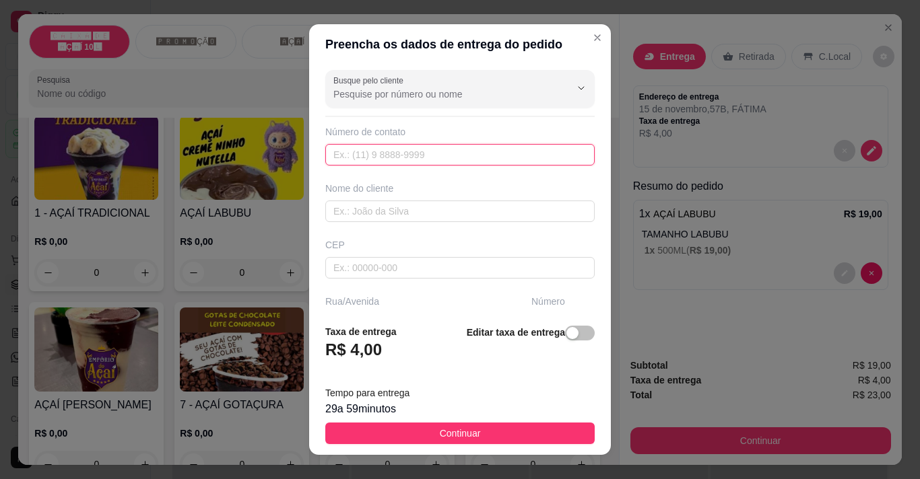
click at [448, 160] on input "text" at bounding box center [459, 155] width 269 height 22
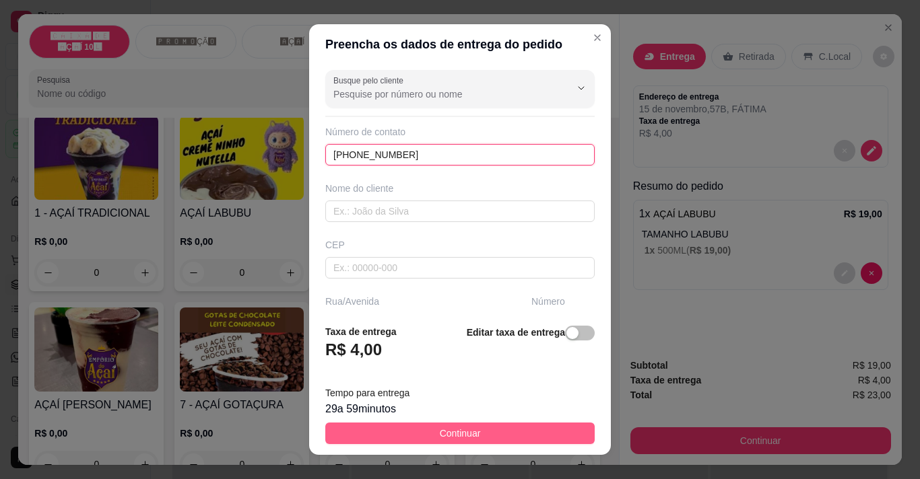
type input "[PHONE_NUMBER]"
click at [471, 428] on button "Continuar" at bounding box center [459, 434] width 269 height 22
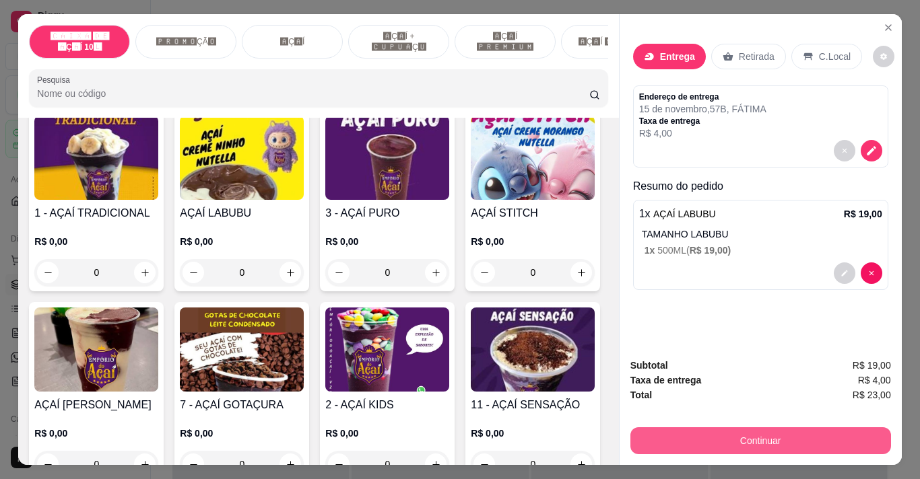
click at [658, 434] on button "Continuar" at bounding box center [760, 440] width 261 height 27
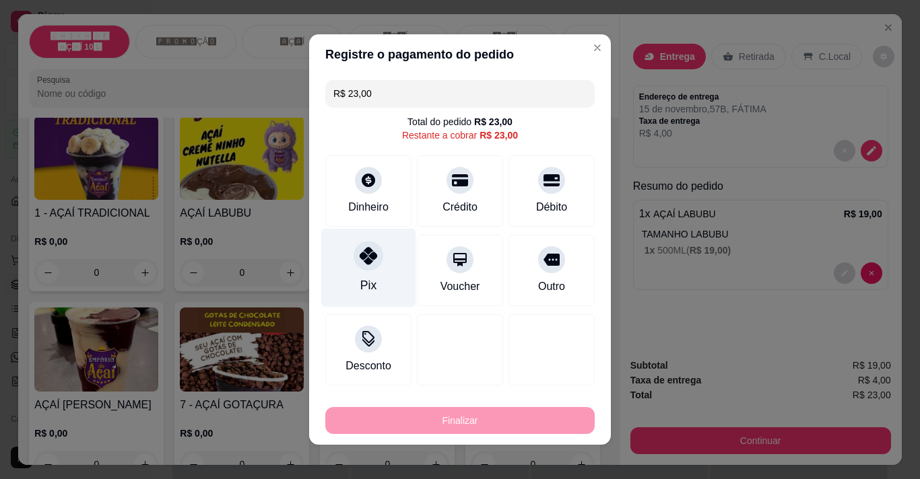
click at [361, 267] on div at bounding box center [368, 256] width 30 height 30
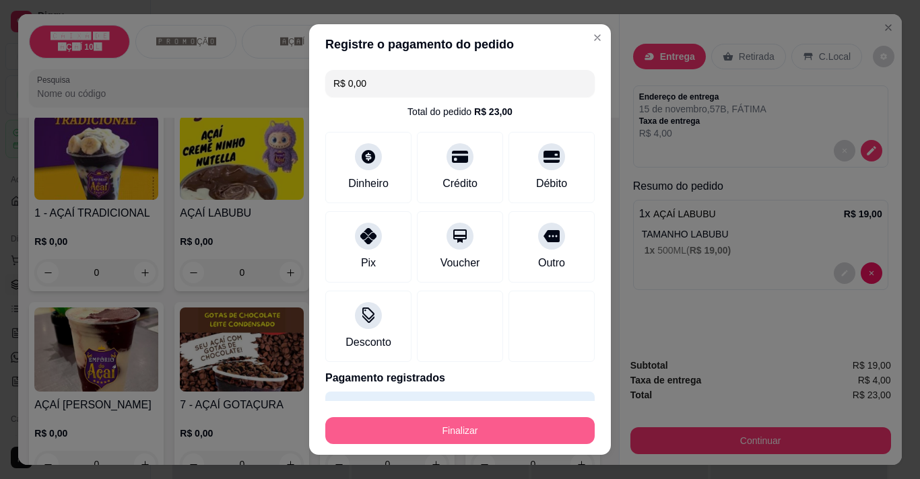
click at [429, 429] on button "Finalizar" at bounding box center [459, 430] width 269 height 27
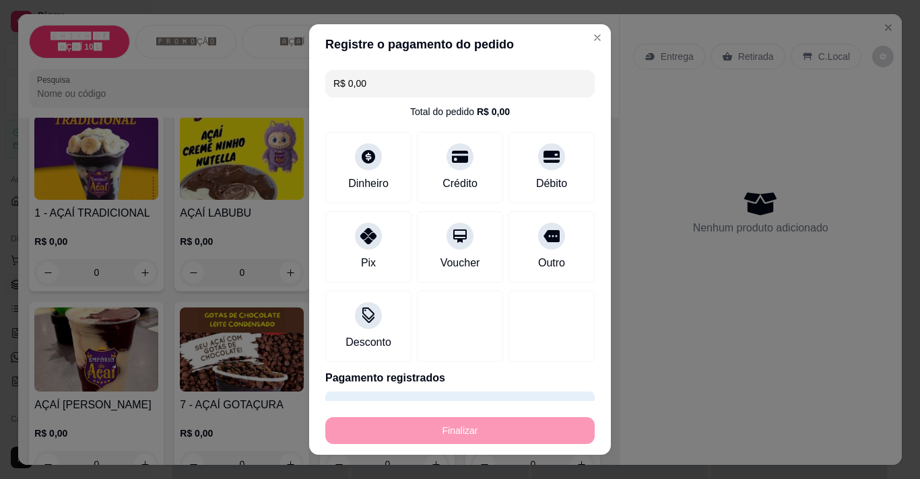
type input "-R$ 23,00"
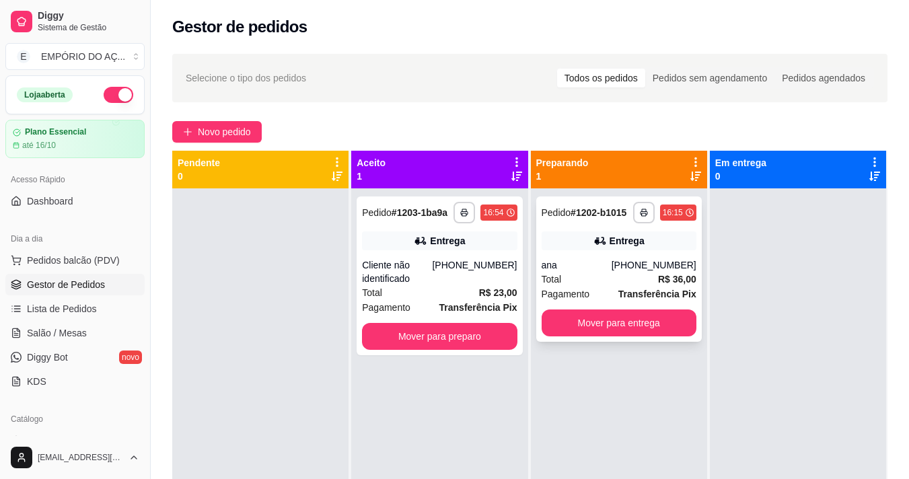
click at [621, 296] on strong "Transferência Pix" at bounding box center [658, 294] width 78 height 11
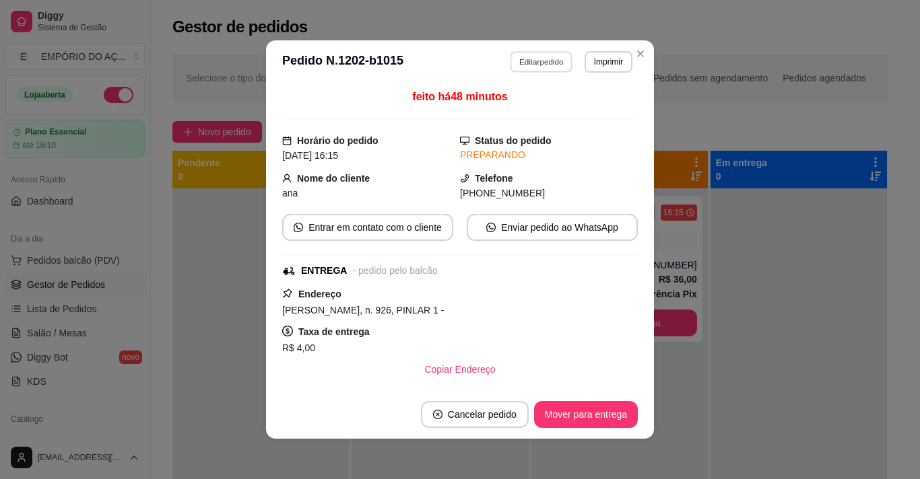
click at [549, 65] on button "Editar pedido" at bounding box center [541, 61] width 63 height 21
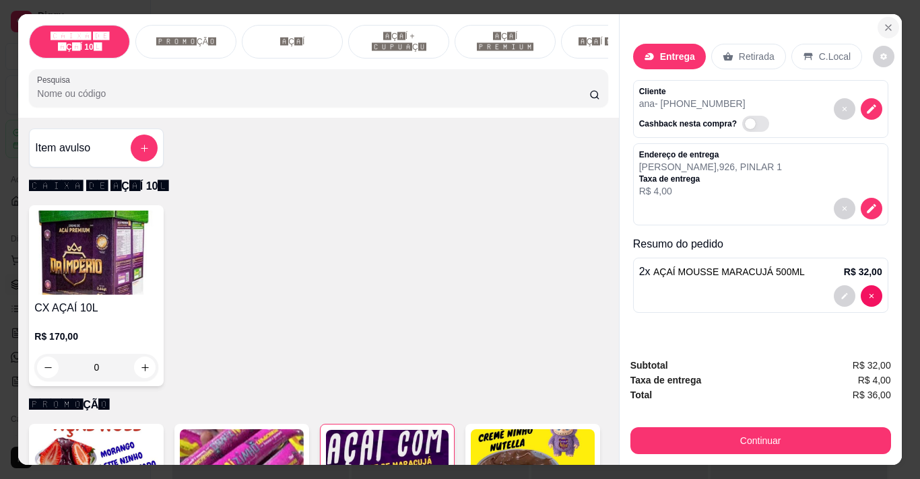
click at [891, 19] on button "Close" at bounding box center [888, 28] width 22 height 22
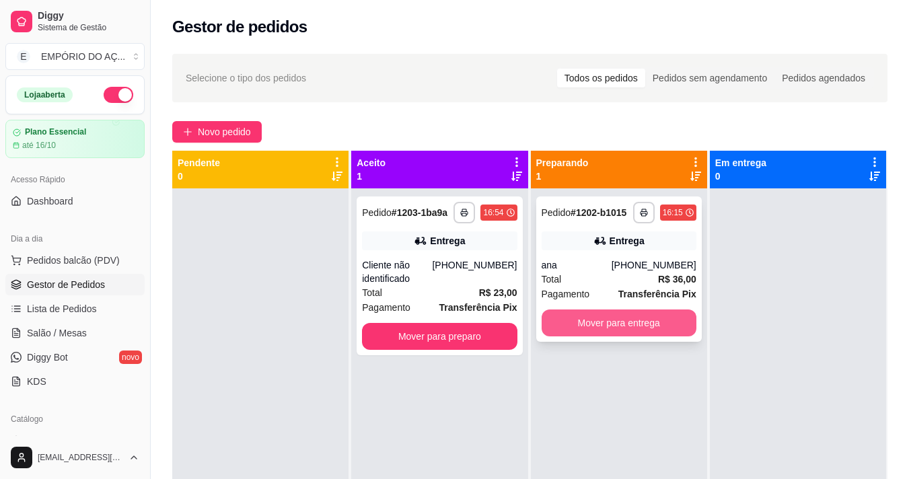
click at [653, 320] on button "Mover para entrega" at bounding box center [619, 323] width 155 height 27
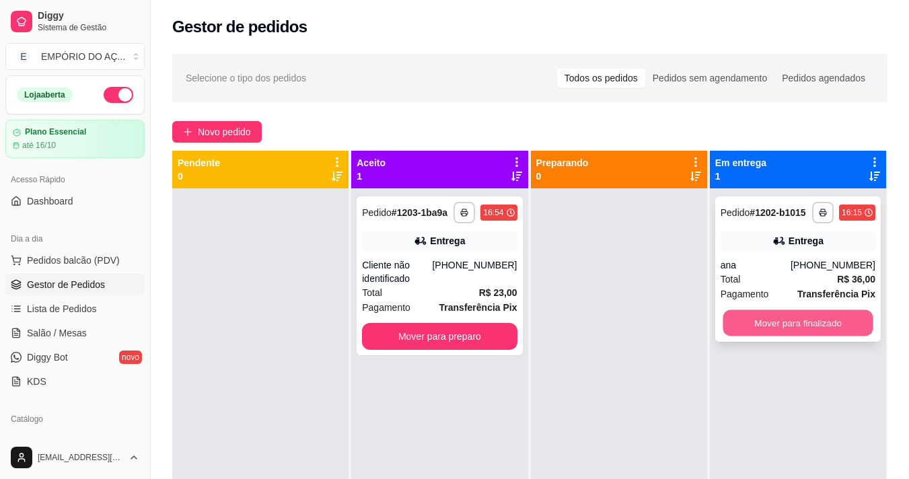
click at [768, 322] on button "Mover para finalizado" at bounding box center [798, 323] width 150 height 26
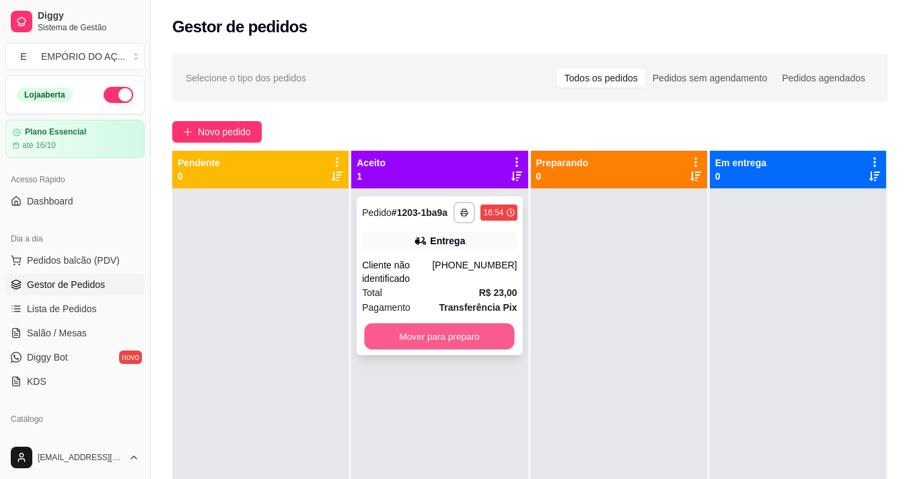
click at [489, 333] on button "Mover para preparo" at bounding box center [440, 337] width 150 height 26
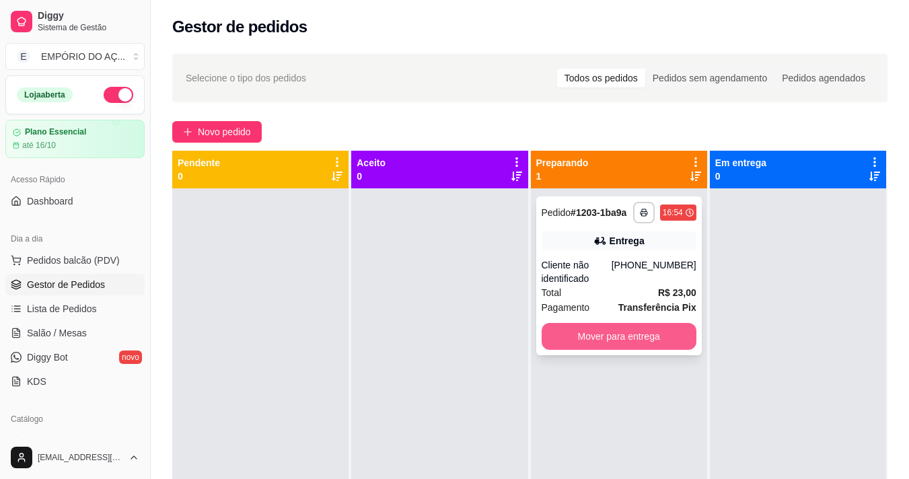
click at [617, 335] on button "Mover para entrega" at bounding box center [619, 336] width 155 height 27
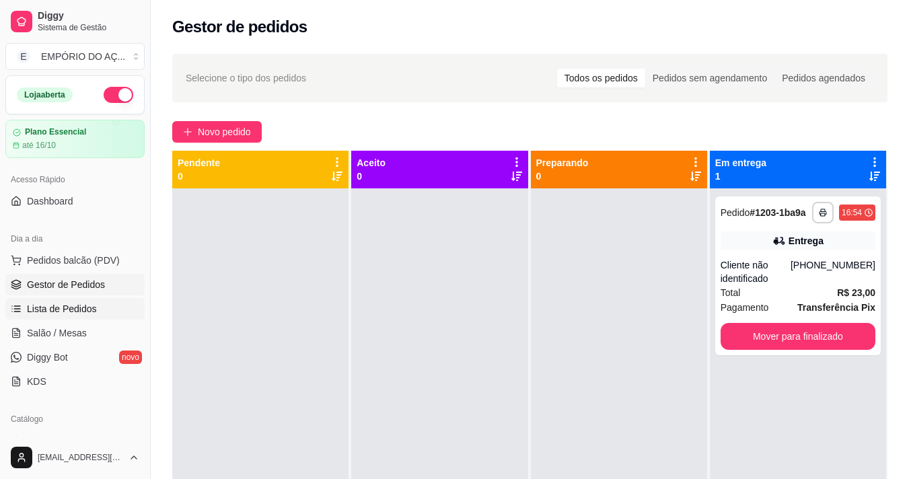
scroll to position [67, 0]
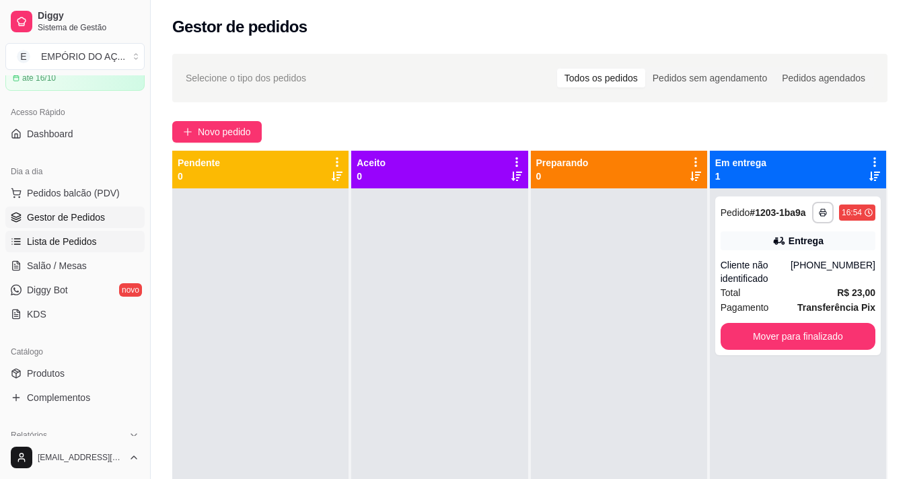
click at [76, 238] on span "Lista de Pedidos" at bounding box center [62, 241] width 70 height 13
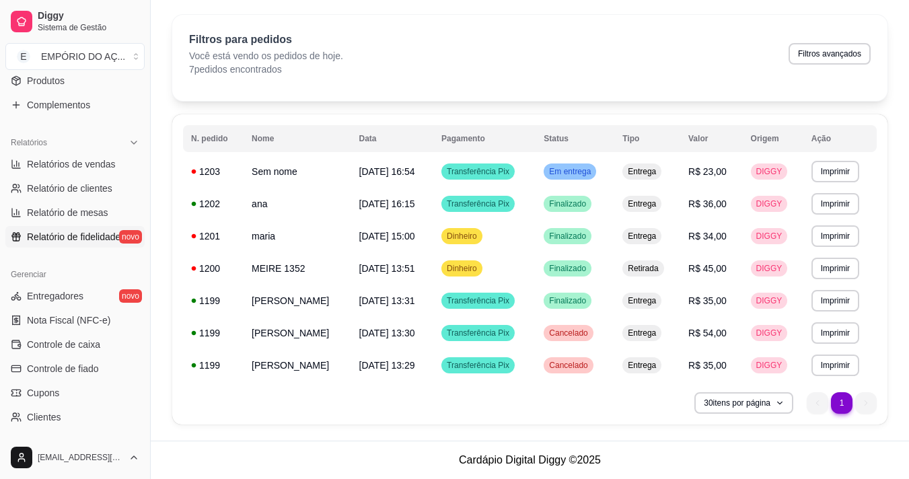
scroll to position [337, 0]
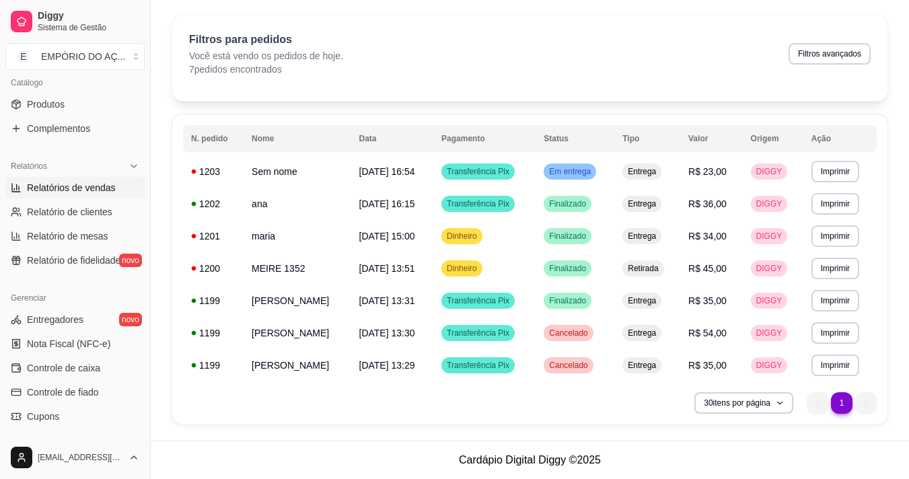
click at [84, 192] on span "Relatórios de vendas" at bounding box center [71, 187] width 89 height 13
select select "ALL"
select select "0"
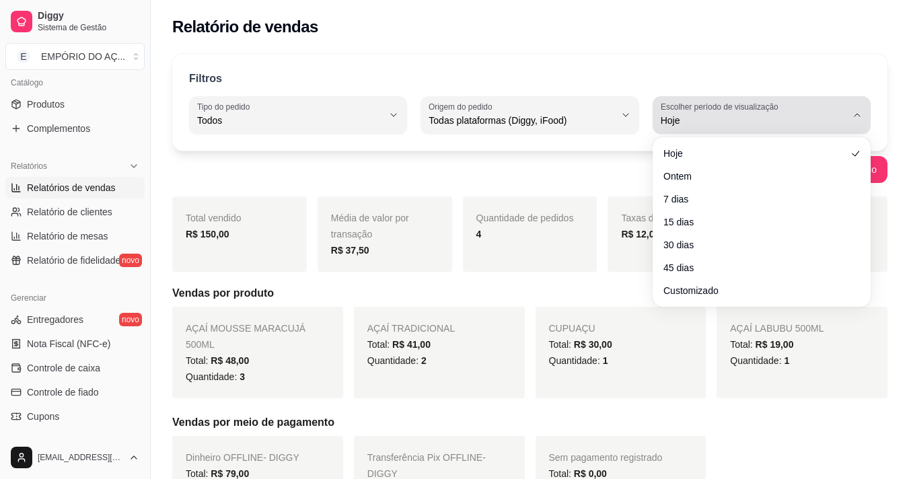
click at [864, 112] on button "Escolher período de visualização Hoje" at bounding box center [762, 115] width 218 height 38
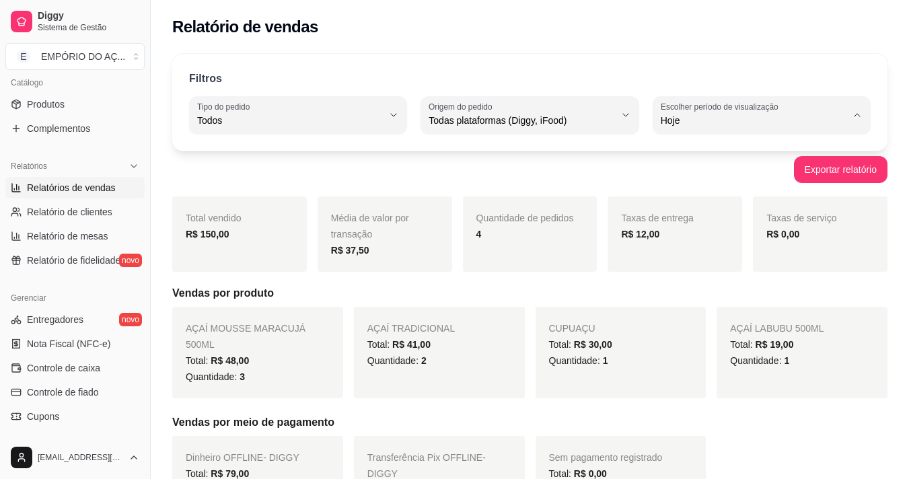
click at [811, 174] on span "Ontem" at bounding box center [755, 174] width 176 height 13
type input "1"
select select "1"
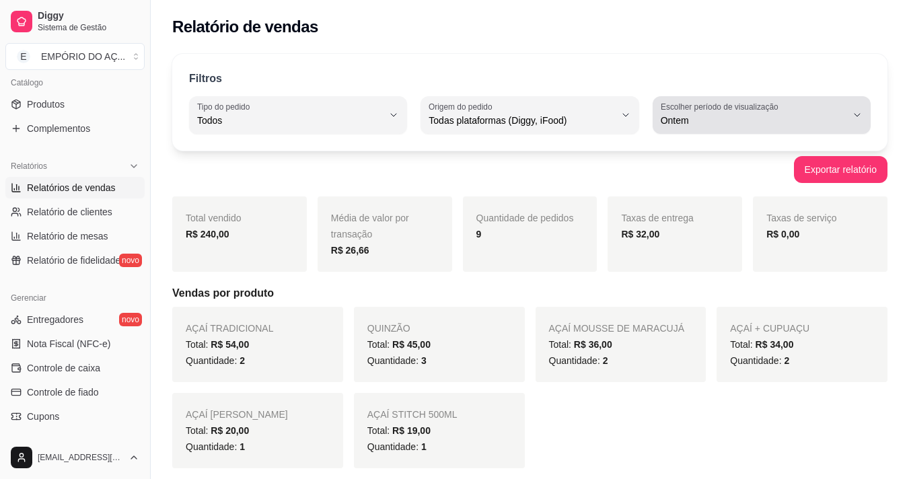
click at [847, 119] on button "Escolher período de visualização Ontem" at bounding box center [762, 115] width 218 height 38
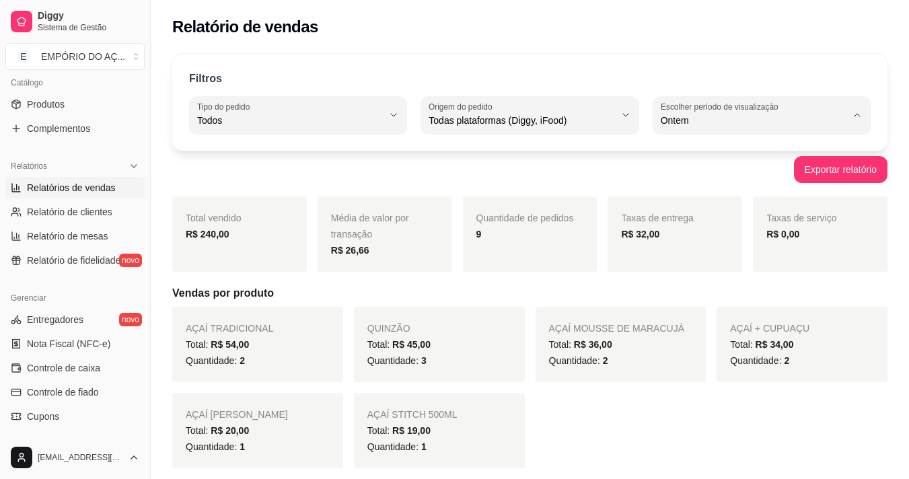
click at [806, 151] on span "Hoje" at bounding box center [755, 152] width 176 height 13
type input "0"
select select "0"
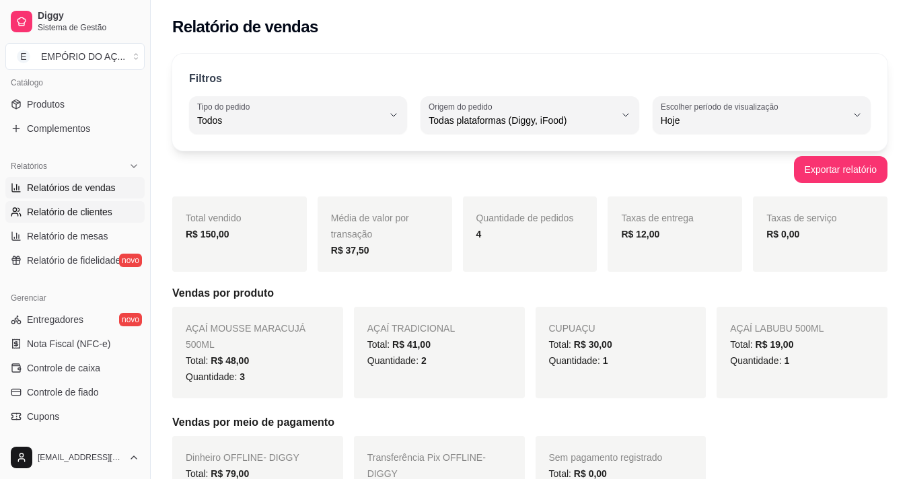
click at [85, 209] on span "Relatório de clientes" at bounding box center [69, 211] width 85 height 13
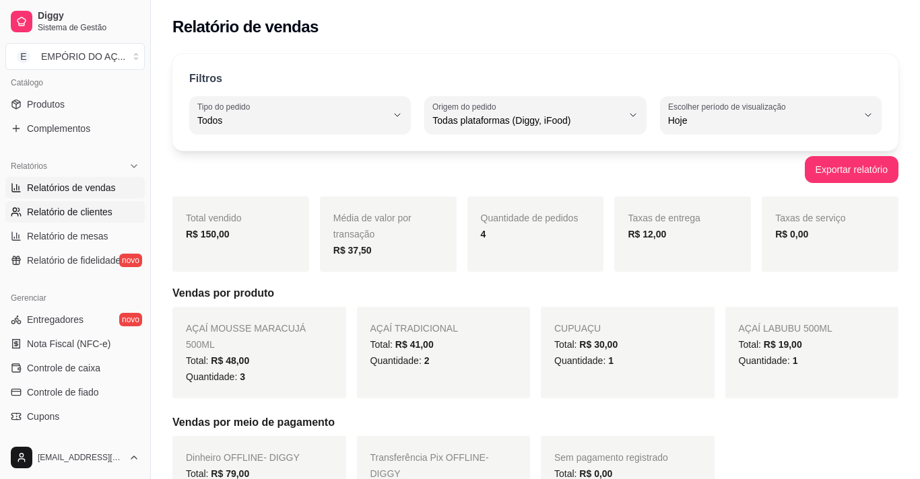
select select "30"
select select "HIGHEST_TOTAL_SPENT_WITH_ORDERS"
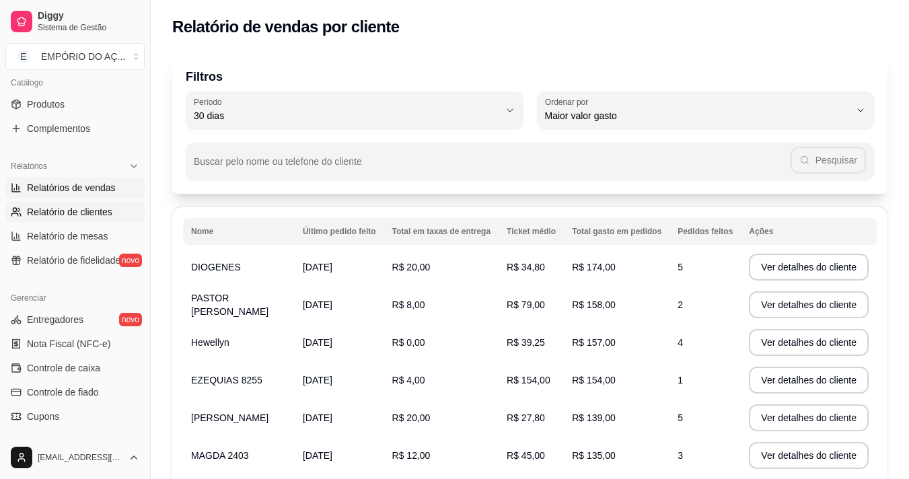
click at [98, 189] on span "Relatórios de vendas" at bounding box center [71, 187] width 89 height 13
select select "ALL"
select select "0"
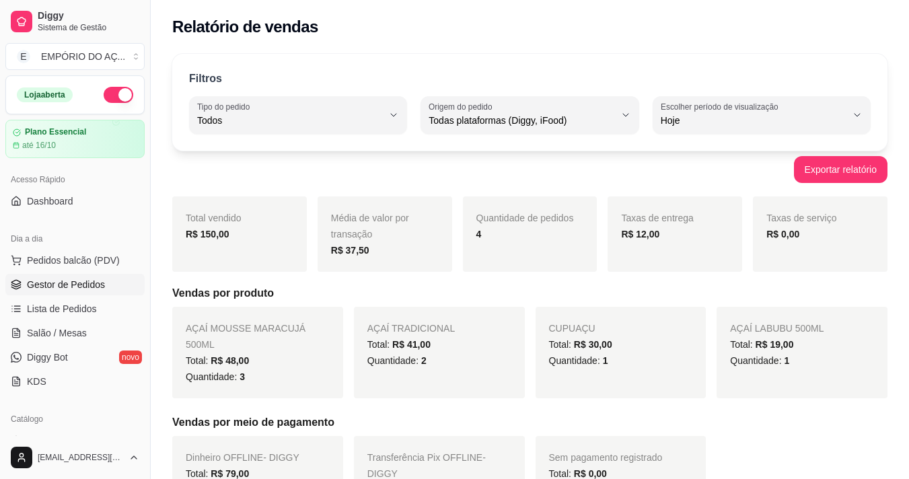
click at [40, 275] on link "Gestor de Pedidos" at bounding box center [74, 285] width 139 height 22
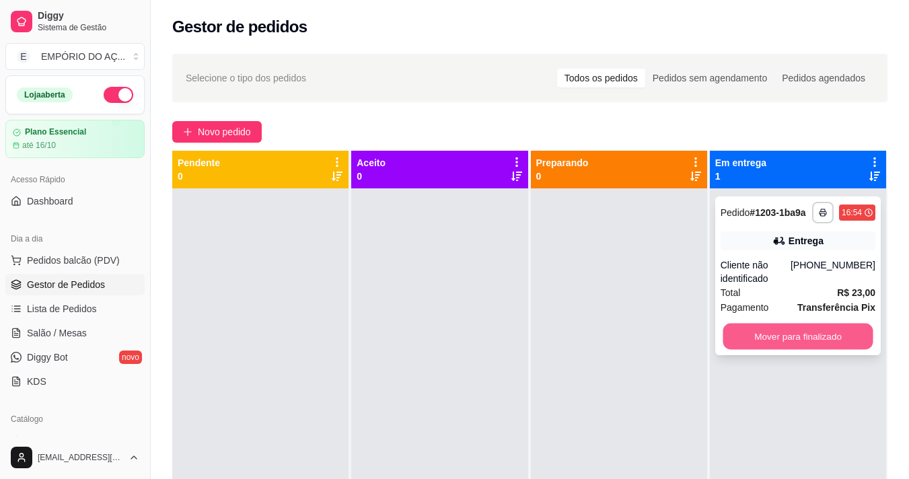
click at [843, 339] on button "Mover para finalizado" at bounding box center [798, 337] width 150 height 26
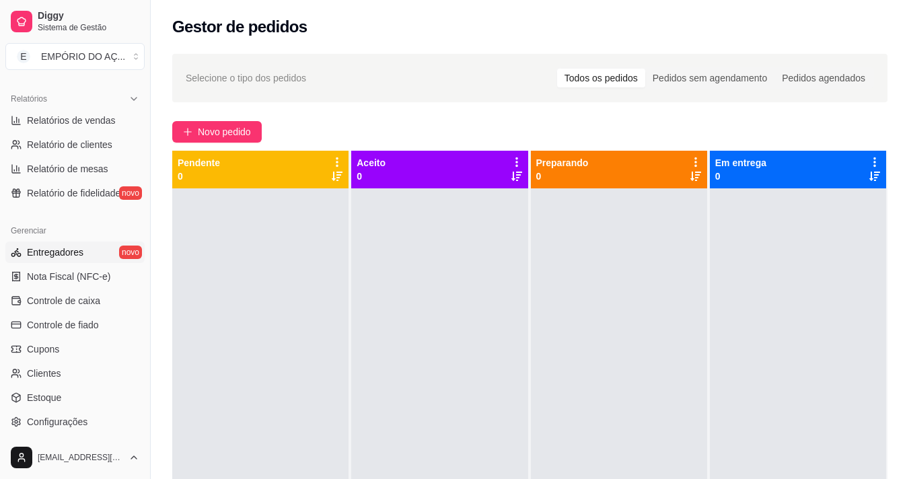
scroll to position [337, 0]
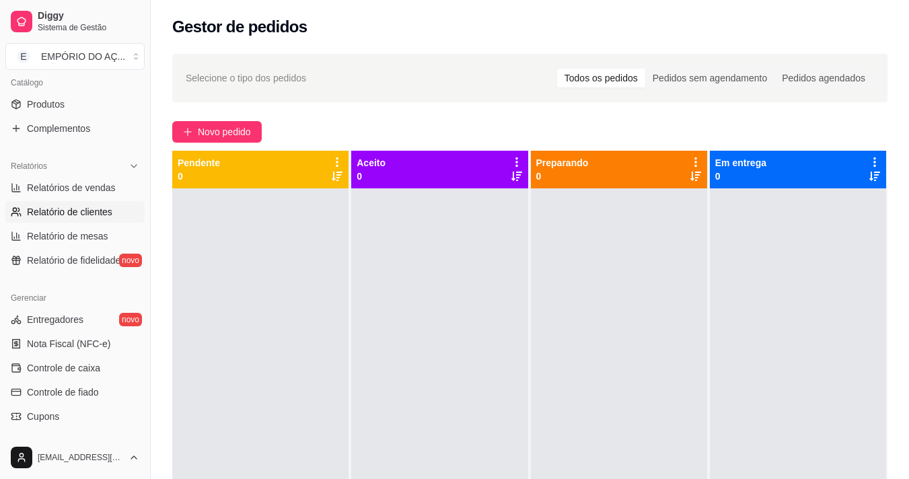
click at [74, 220] on link "Relatório de clientes" at bounding box center [74, 212] width 139 height 22
select select "30"
select select "HIGHEST_TOTAL_SPENT_WITH_ORDERS"
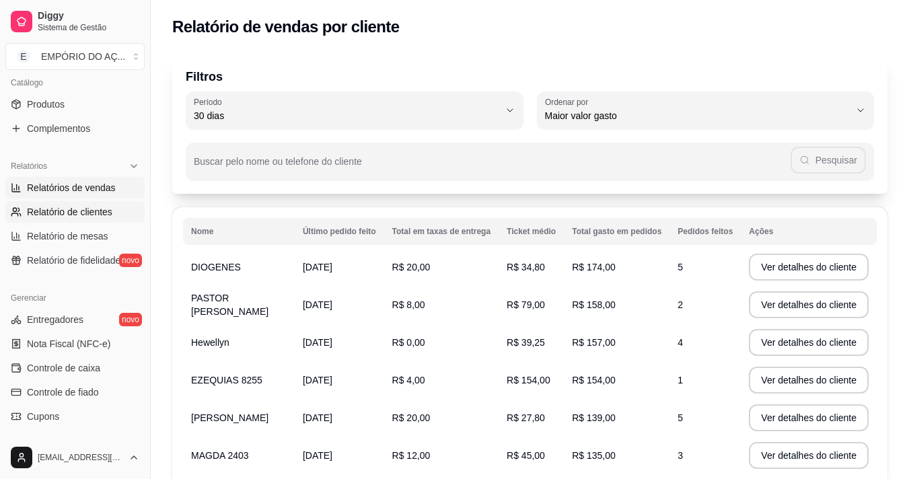
click at [109, 189] on span "Relatórios de vendas" at bounding box center [71, 187] width 89 height 13
select select "ALL"
select select "0"
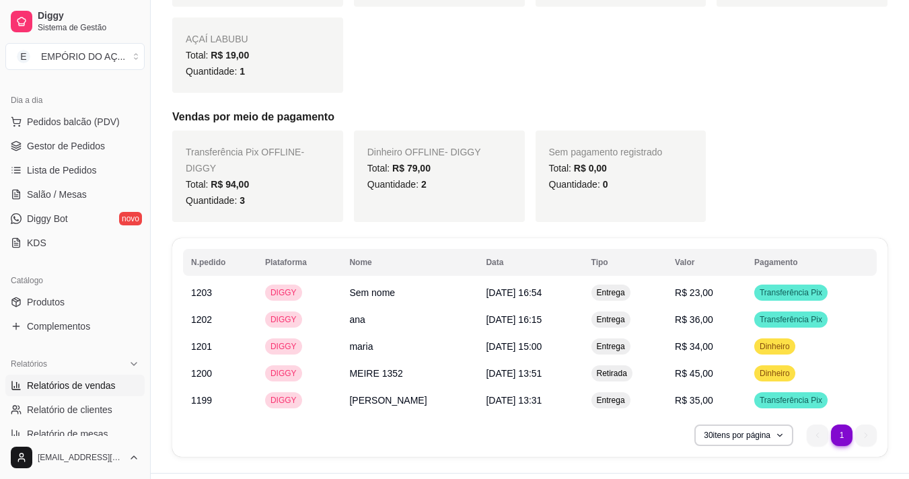
scroll to position [135, 0]
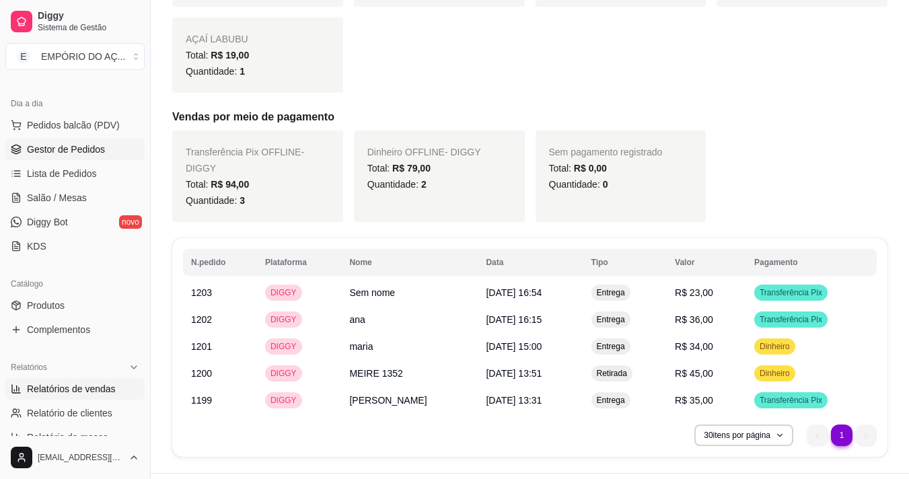
click at [94, 153] on span "Gestor de Pedidos" at bounding box center [66, 149] width 78 height 13
